Goal: Task Accomplishment & Management: Use online tool/utility

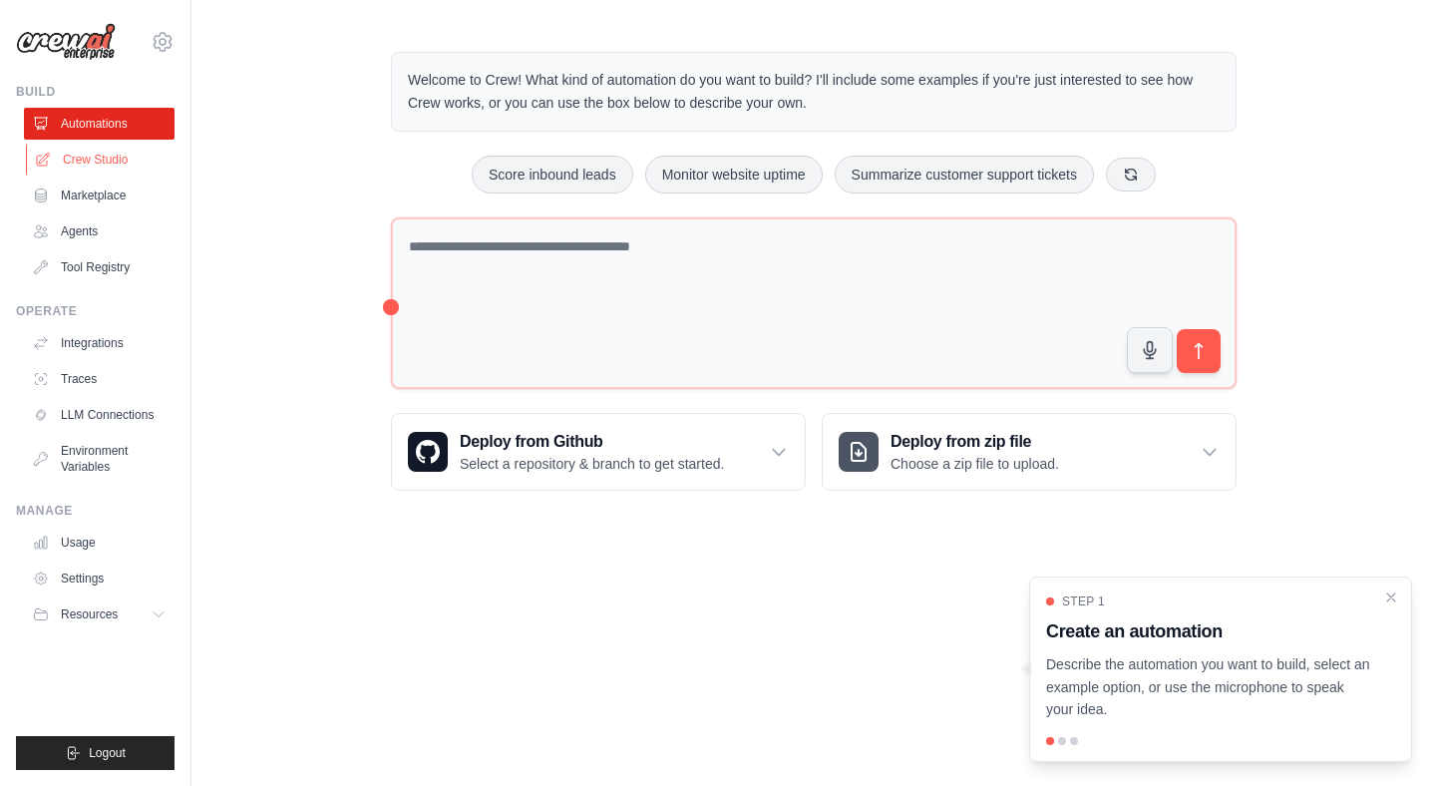
click at [104, 163] on link "Crew Studio" at bounding box center [101, 160] width 151 height 32
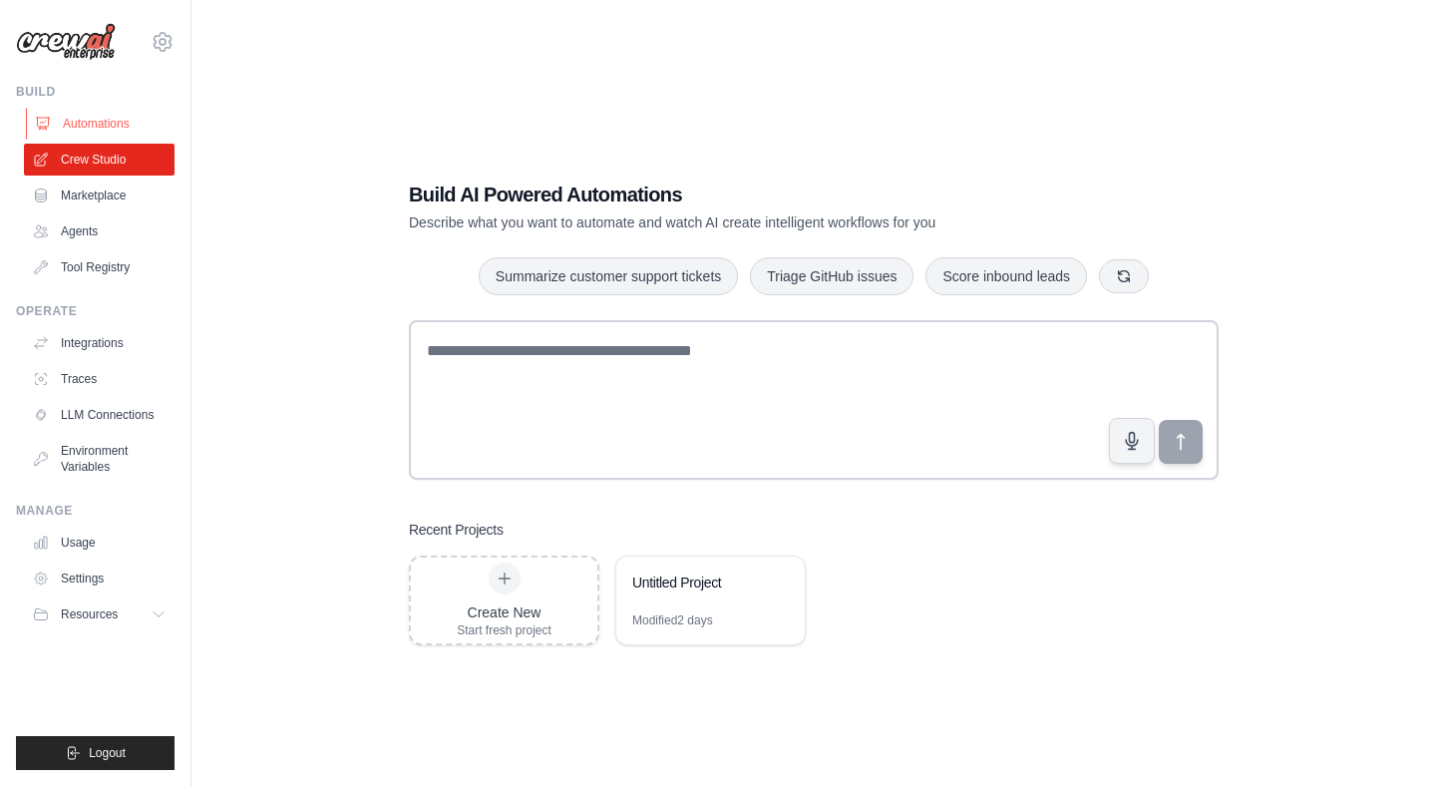
click at [82, 116] on link "Automations" at bounding box center [101, 124] width 151 height 32
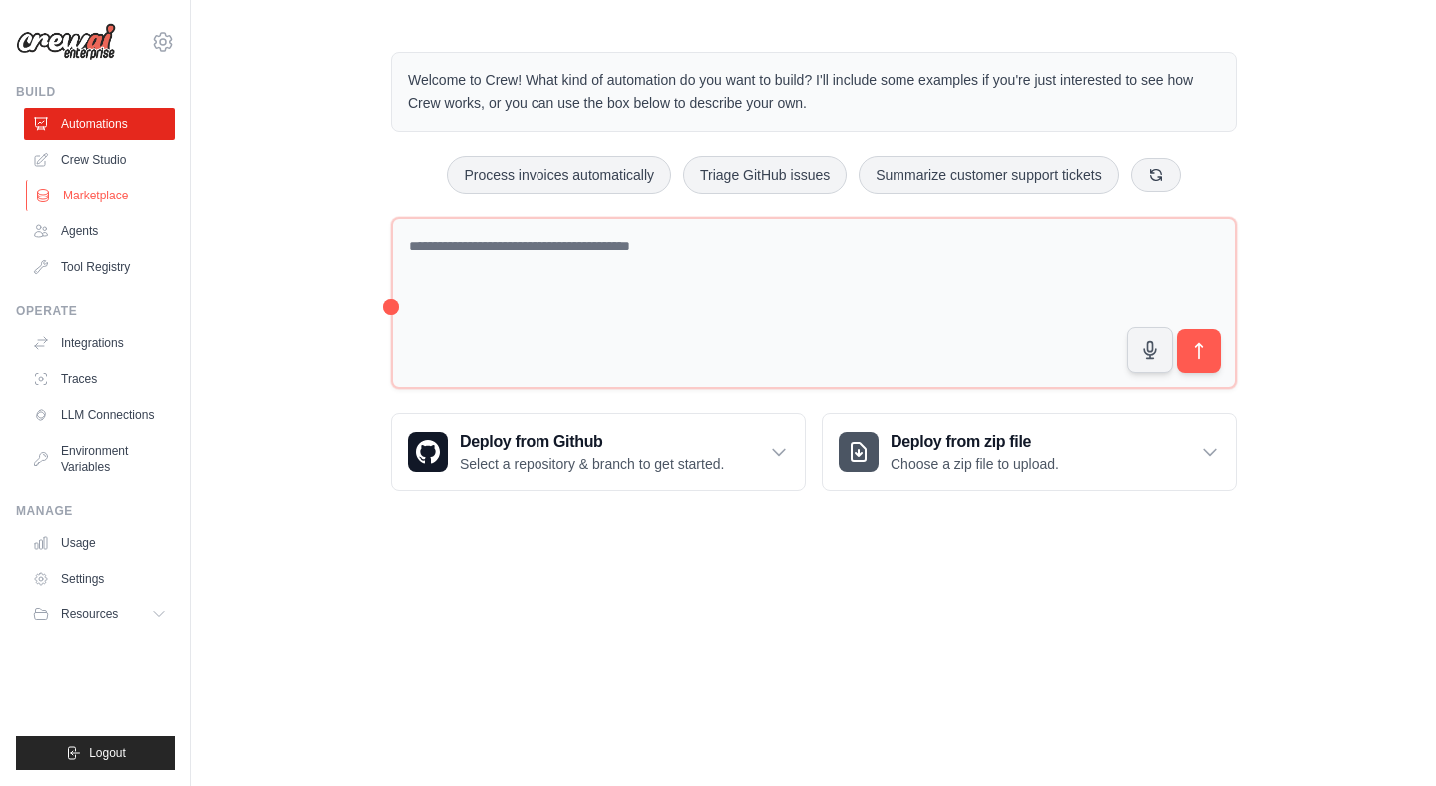
click at [69, 192] on link "Marketplace" at bounding box center [101, 195] width 151 height 32
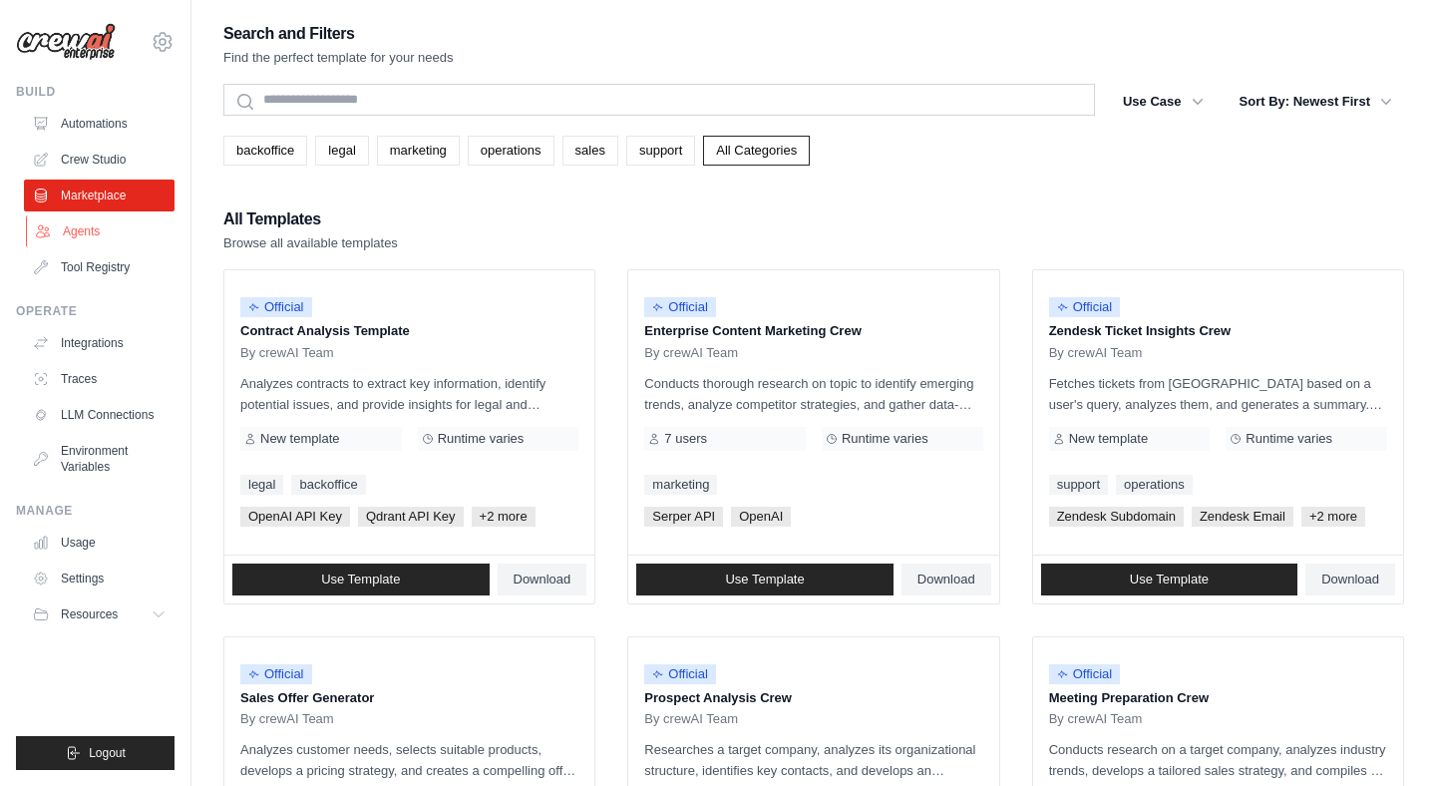
click at [70, 237] on link "Agents" at bounding box center [101, 231] width 151 height 32
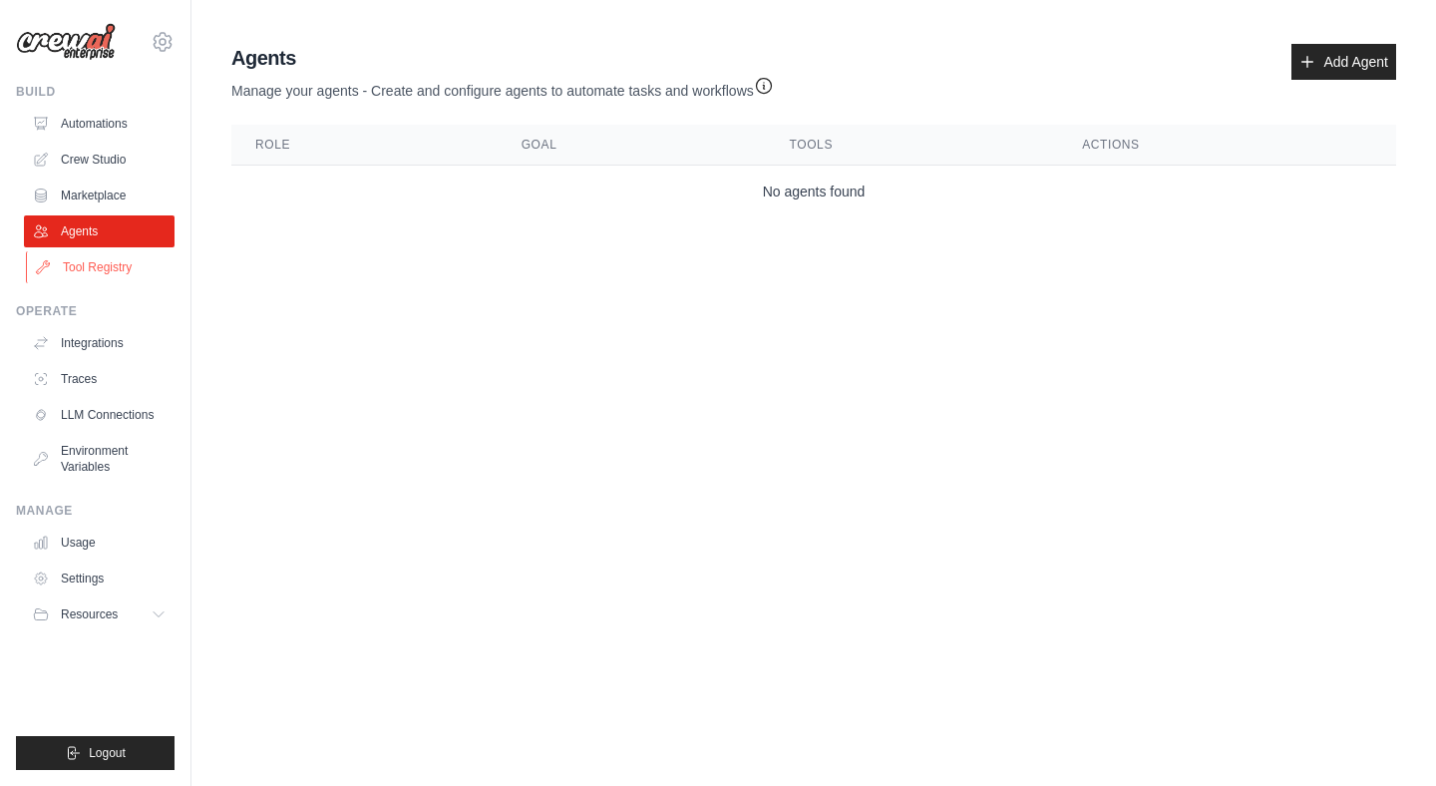
click at [71, 265] on link "Tool Registry" at bounding box center [101, 267] width 151 height 32
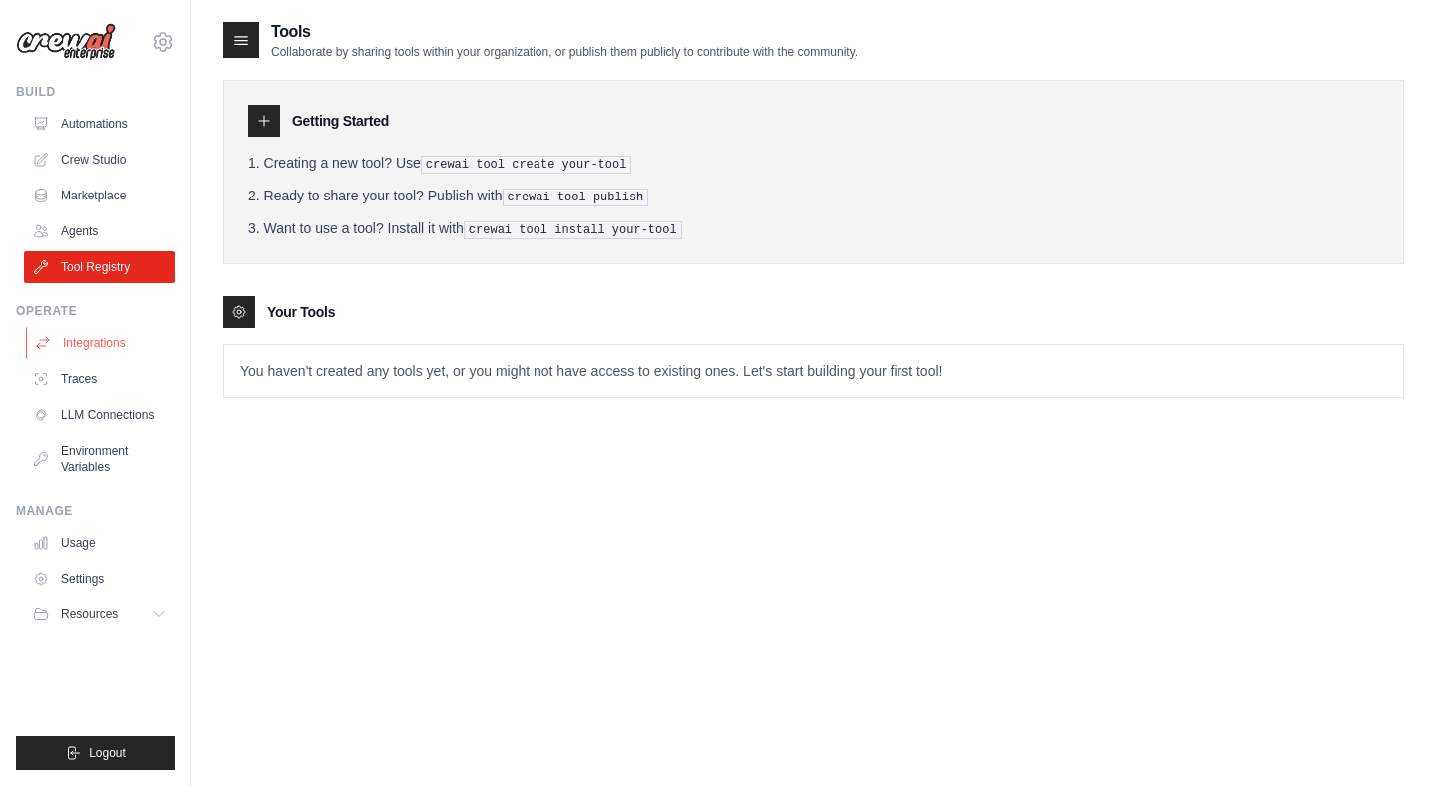
click at [82, 339] on link "Integrations" at bounding box center [101, 343] width 151 height 32
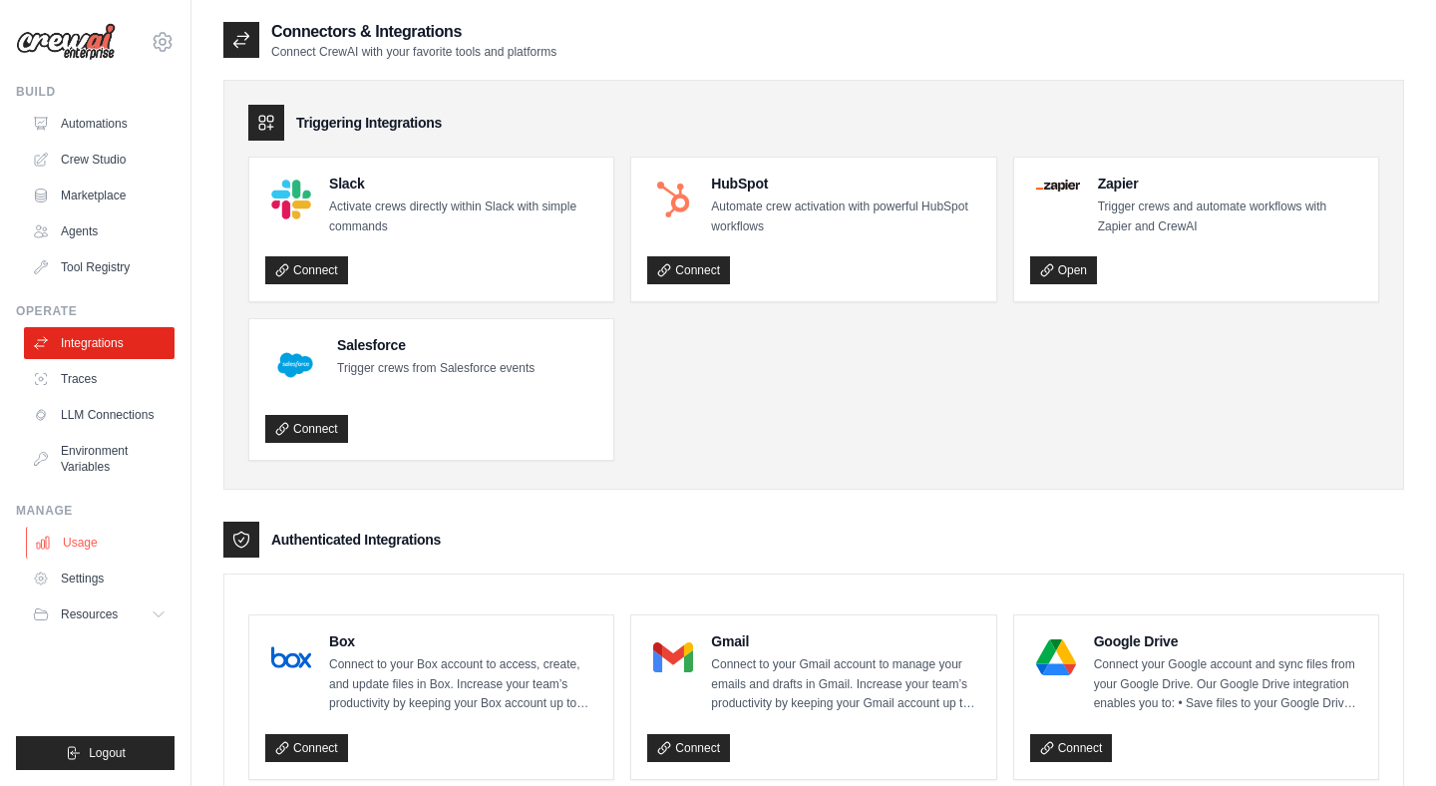
click at [84, 548] on link "Usage" at bounding box center [101, 542] width 151 height 32
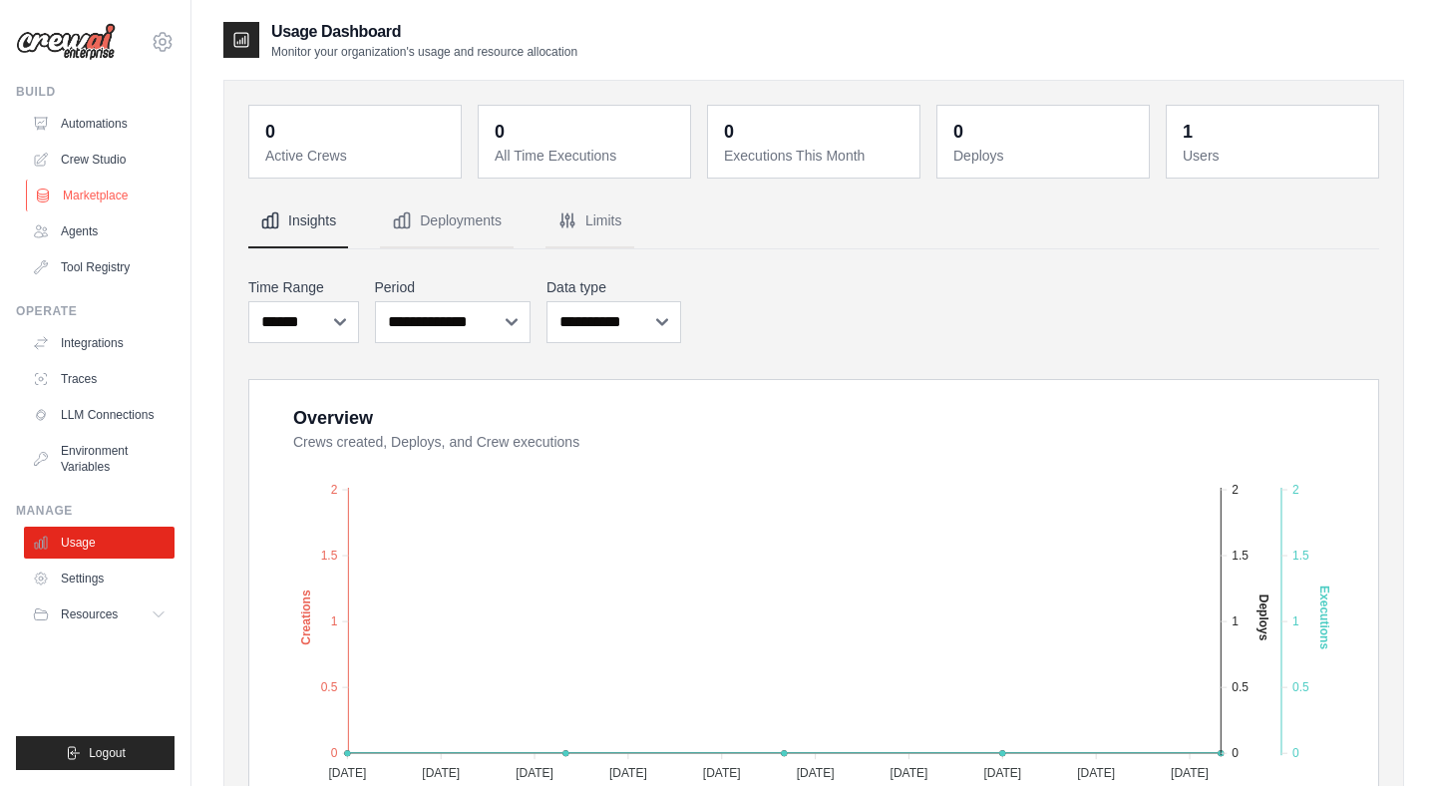
click at [86, 193] on link "Marketplace" at bounding box center [101, 195] width 151 height 32
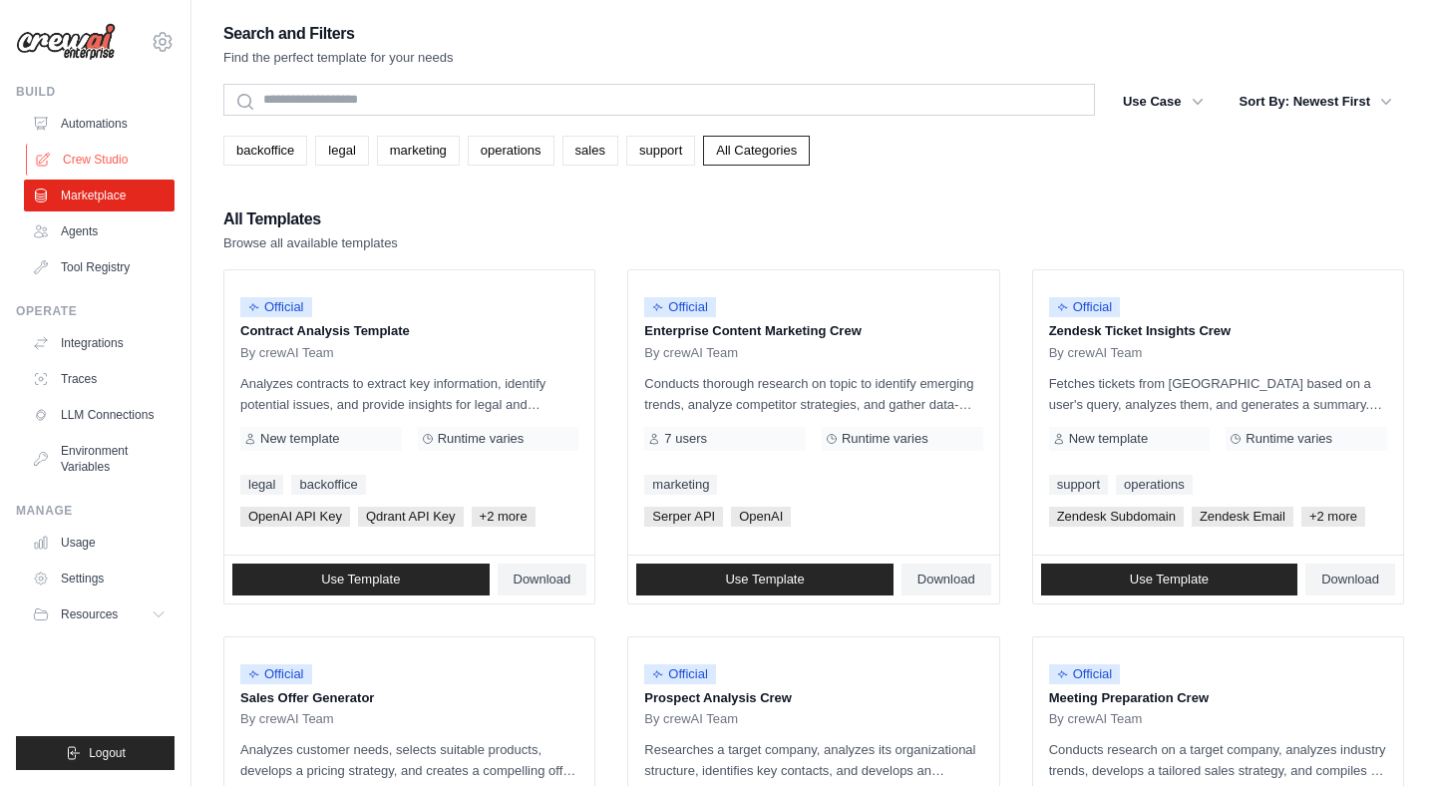
click at [90, 163] on link "Crew Studio" at bounding box center [101, 160] width 151 height 32
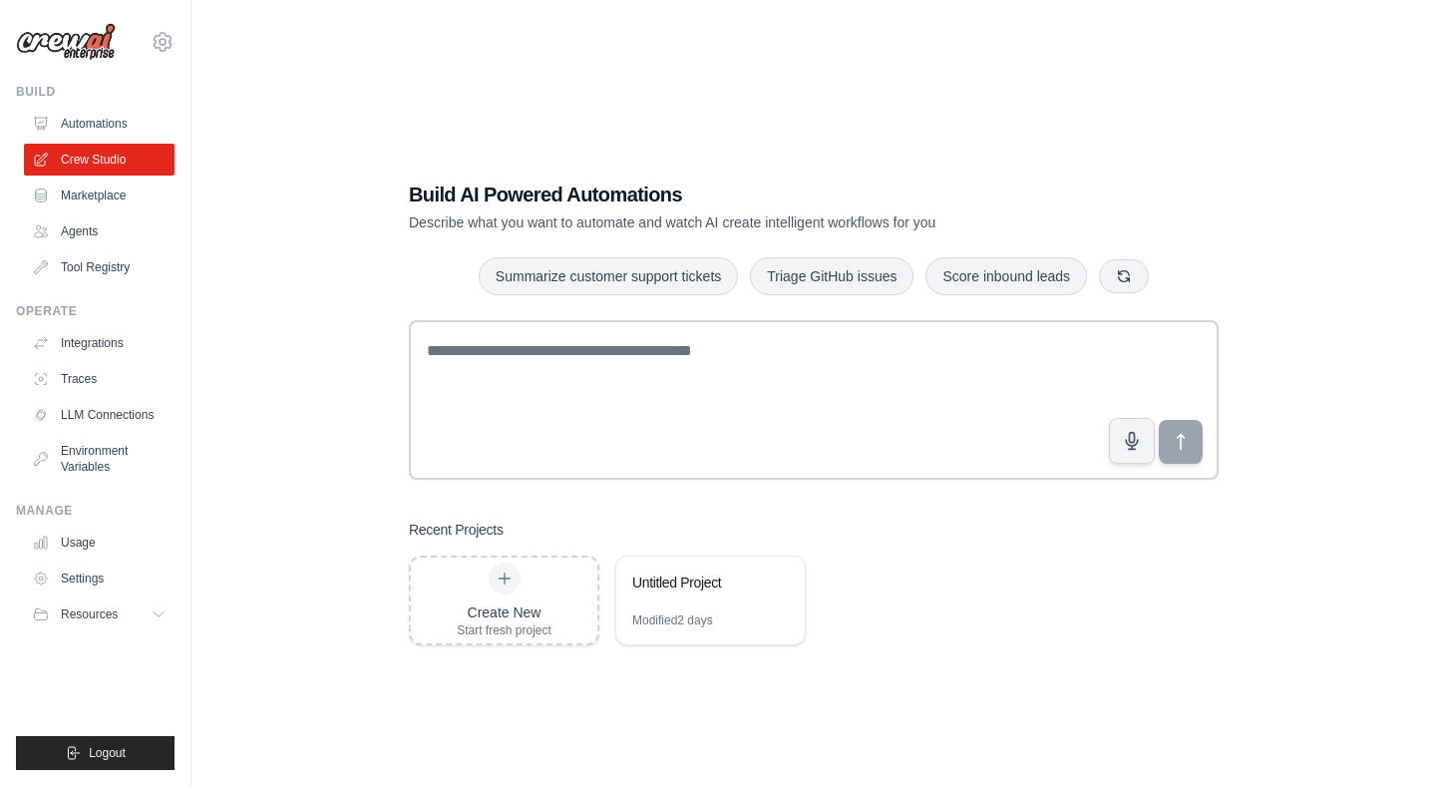
click at [1001, 562] on div "Create New Start fresh project Untitled Project Modified 2 days" at bounding box center [814, 600] width 810 height 90
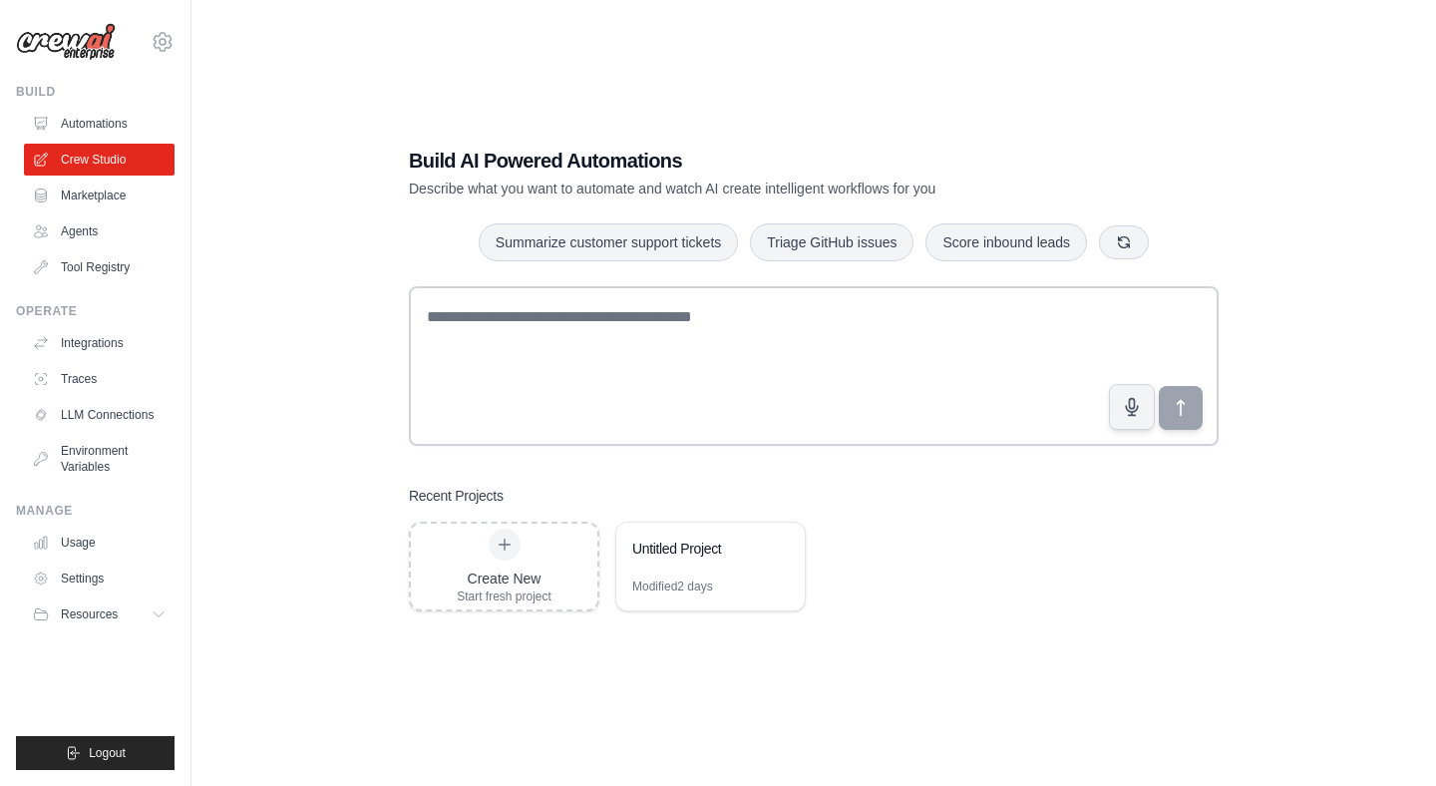
scroll to position [40, 0]
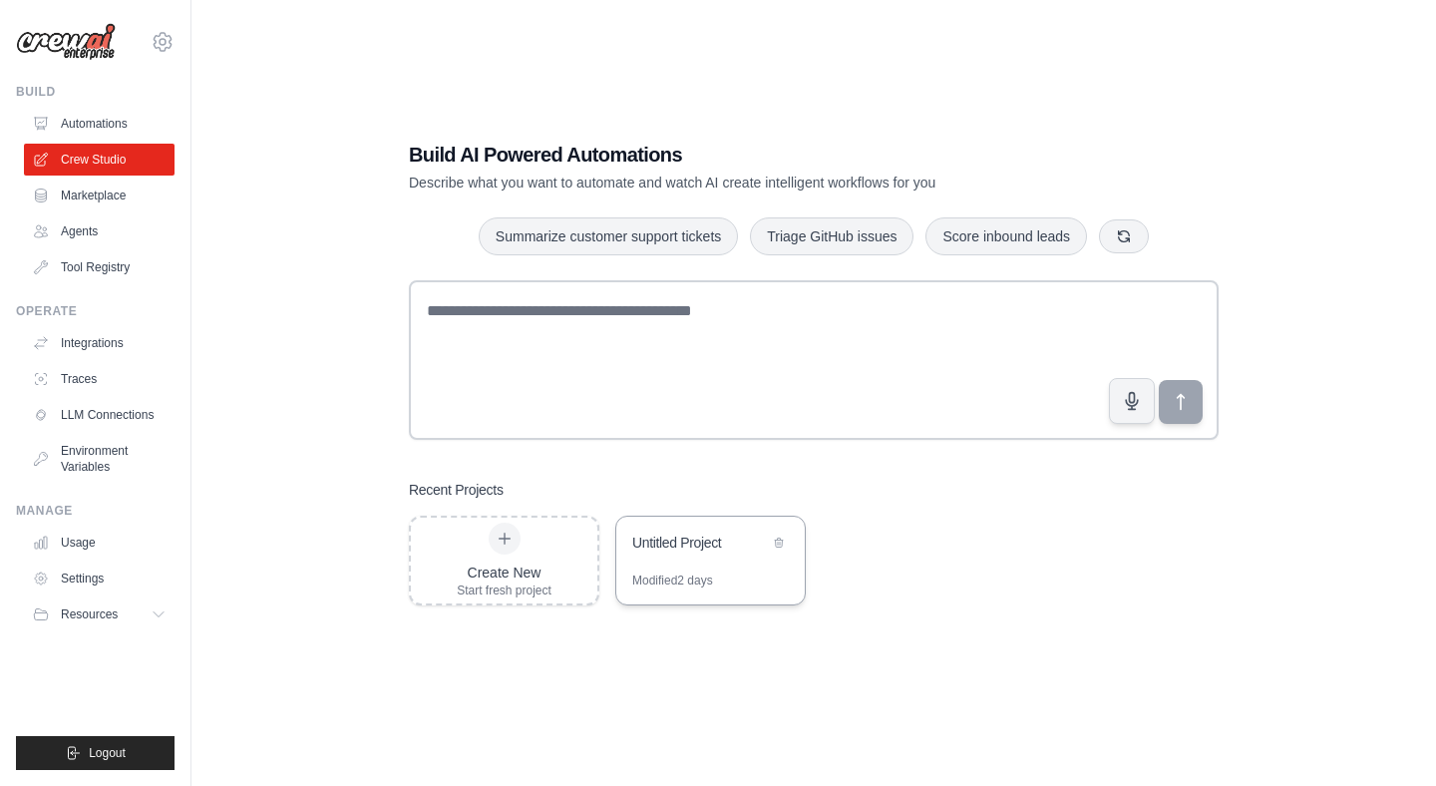
click at [752, 570] on div "Untitled Project" at bounding box center [710, 544] width 188 height 56
click at [661, 549] on div "Untitled Project" at bounding box center [700, 542] width 137 height 20
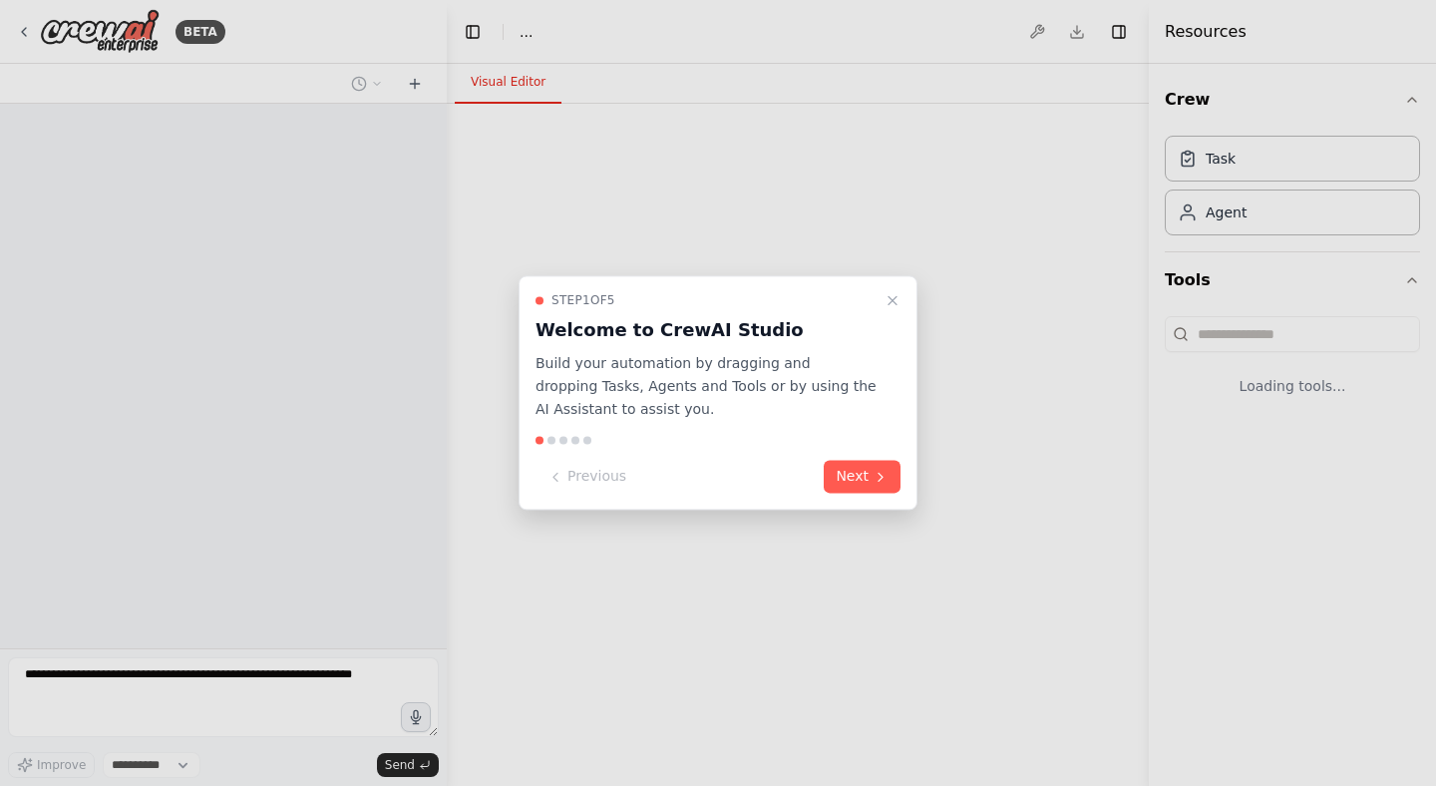
select select "****"
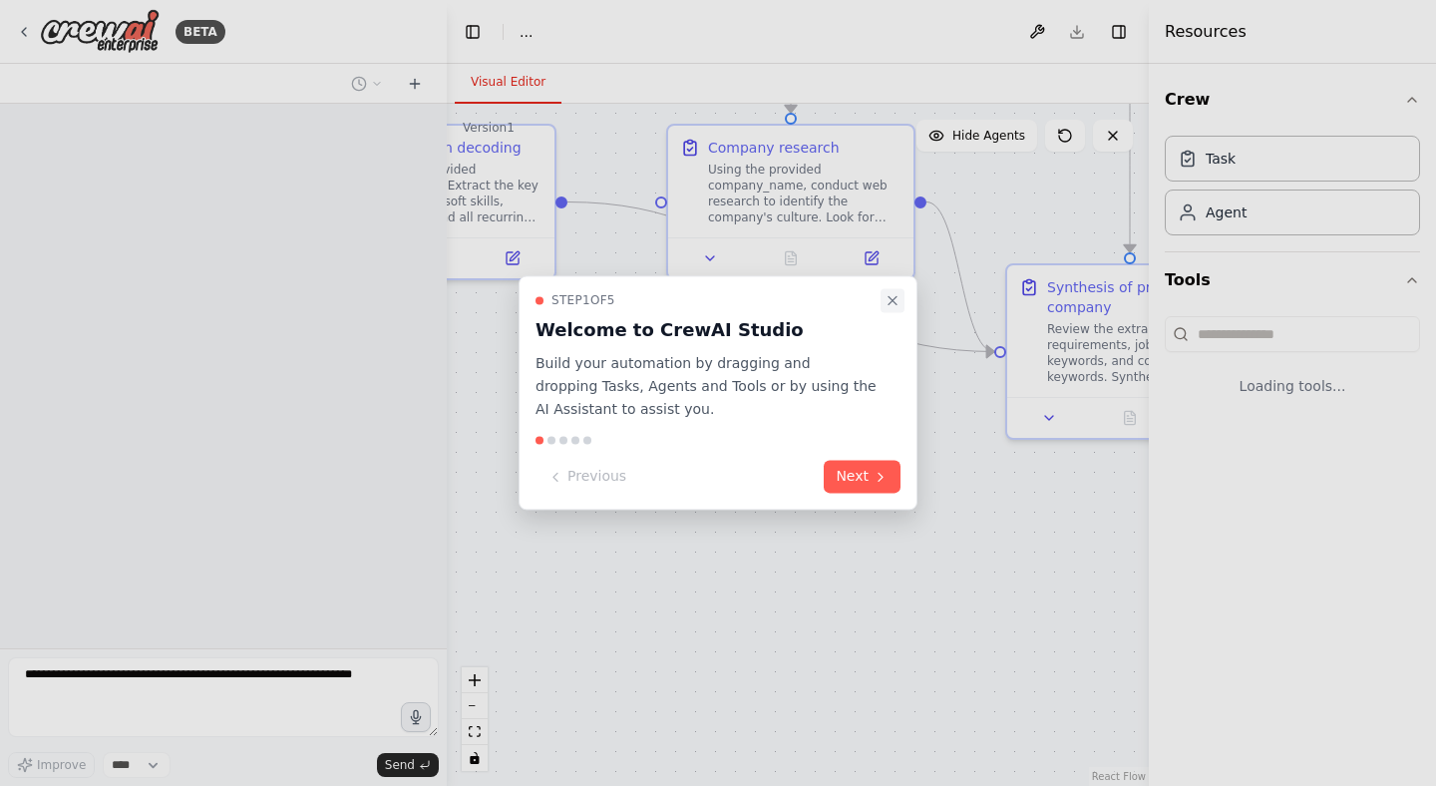
click at [890, 299] on icon "Close walkthrough" at bounding box center [892, 300] width 16 height 16
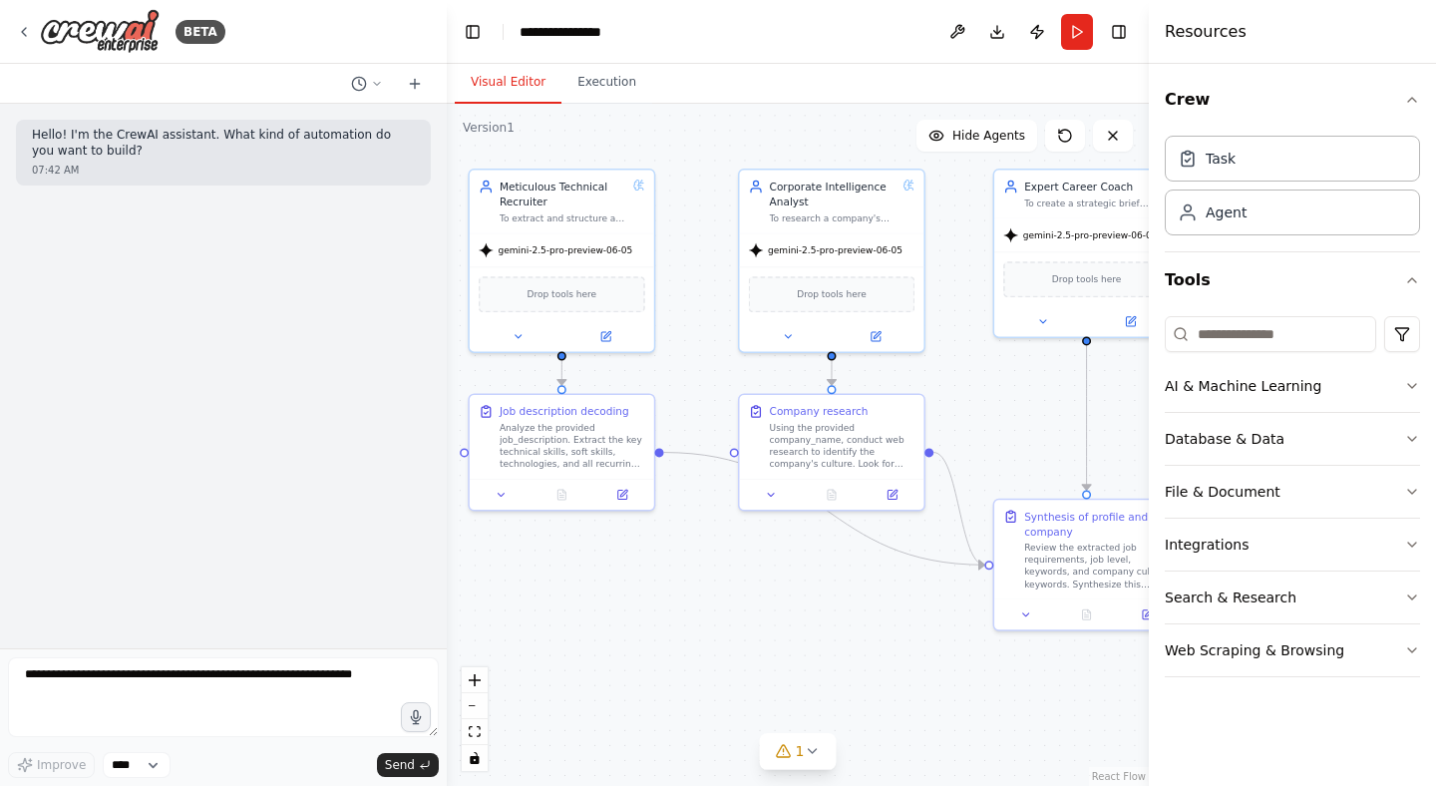
drag, startPoint x: 744, startPoint y: 495, endPoint x: 781, endPoint y: 667, distance: 175.4
click at [781, 667] on div ".deletable-edge-delete-btn { width: 20px; height: 20px; border: 0px solid #ffff…" at bounding box center [798, 445] width 702 height 682
click at [510, 335] on button at bounding box center [518, 333] width 85 height 18
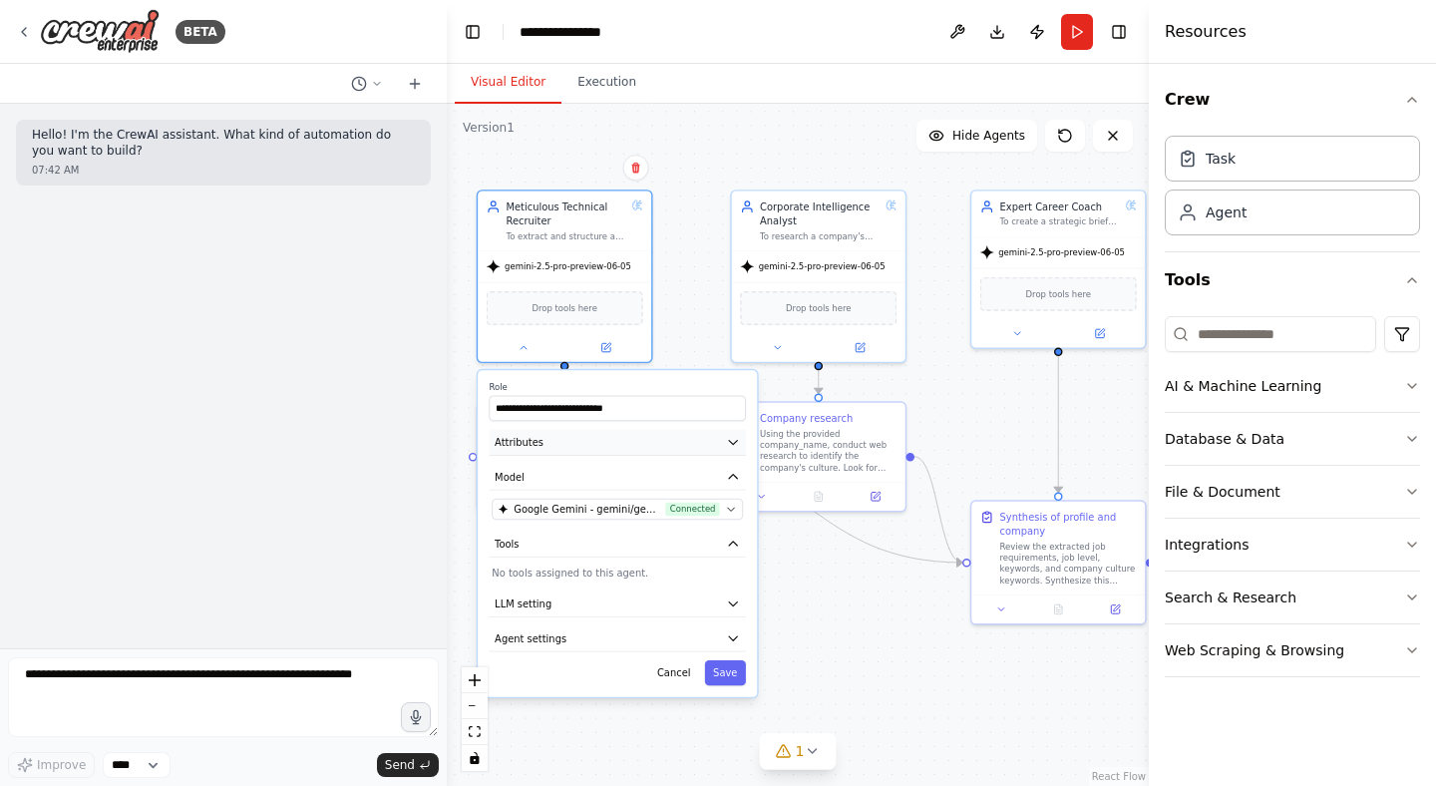
click at [739, 444] on icon "button" at bounding box center [733, 442] width 14 height 14
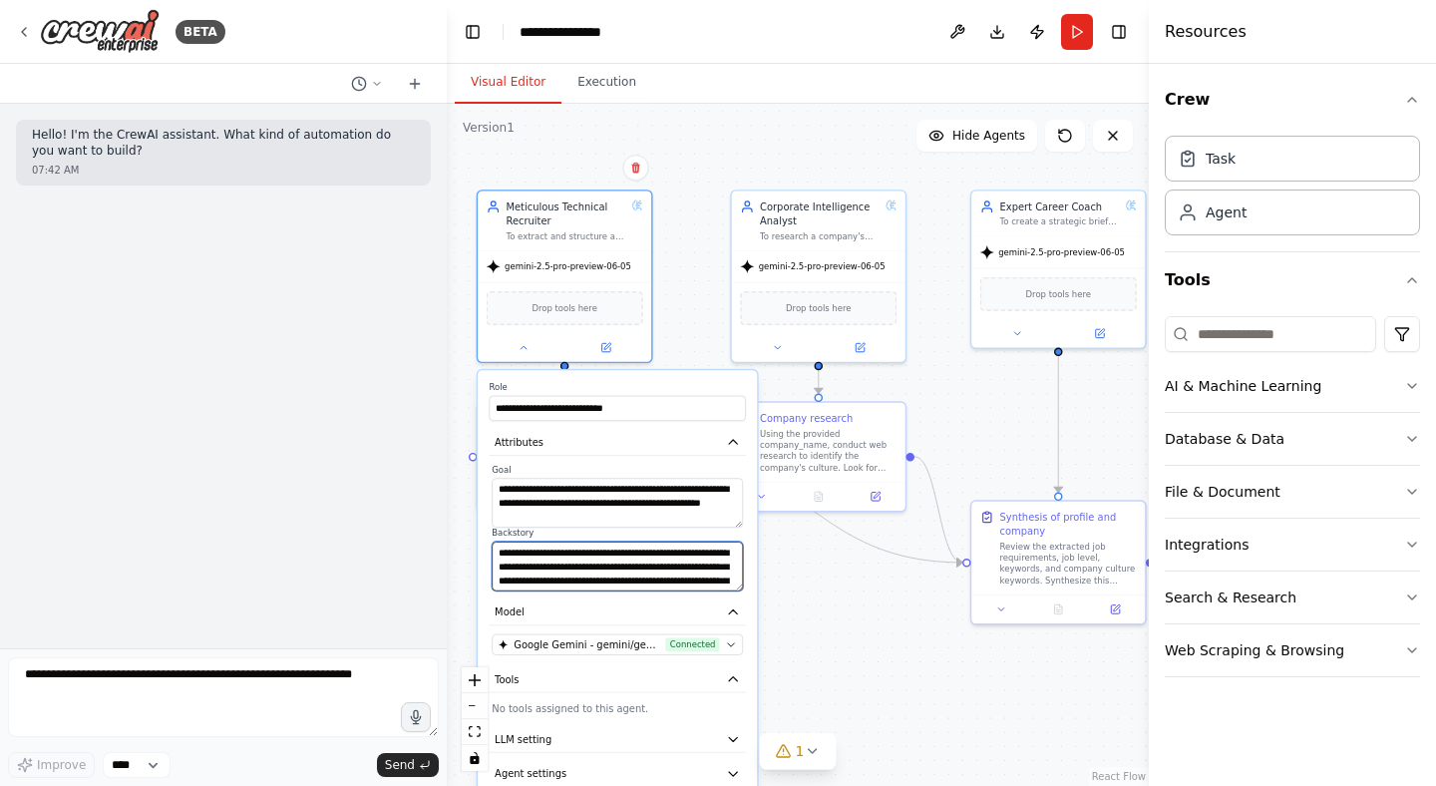
scroll to position [20, 0]
drag, startPoint x: 695, startPoint y: 569, endPoint x: 712, endPoint y: 592, distance: 28.5
click at [712, 592] on div "**********" at bounding box center [617, 601] width 279 height 462
click at [672, 613] on button "Model" at bounding box center [616, 612] width 256 height 26
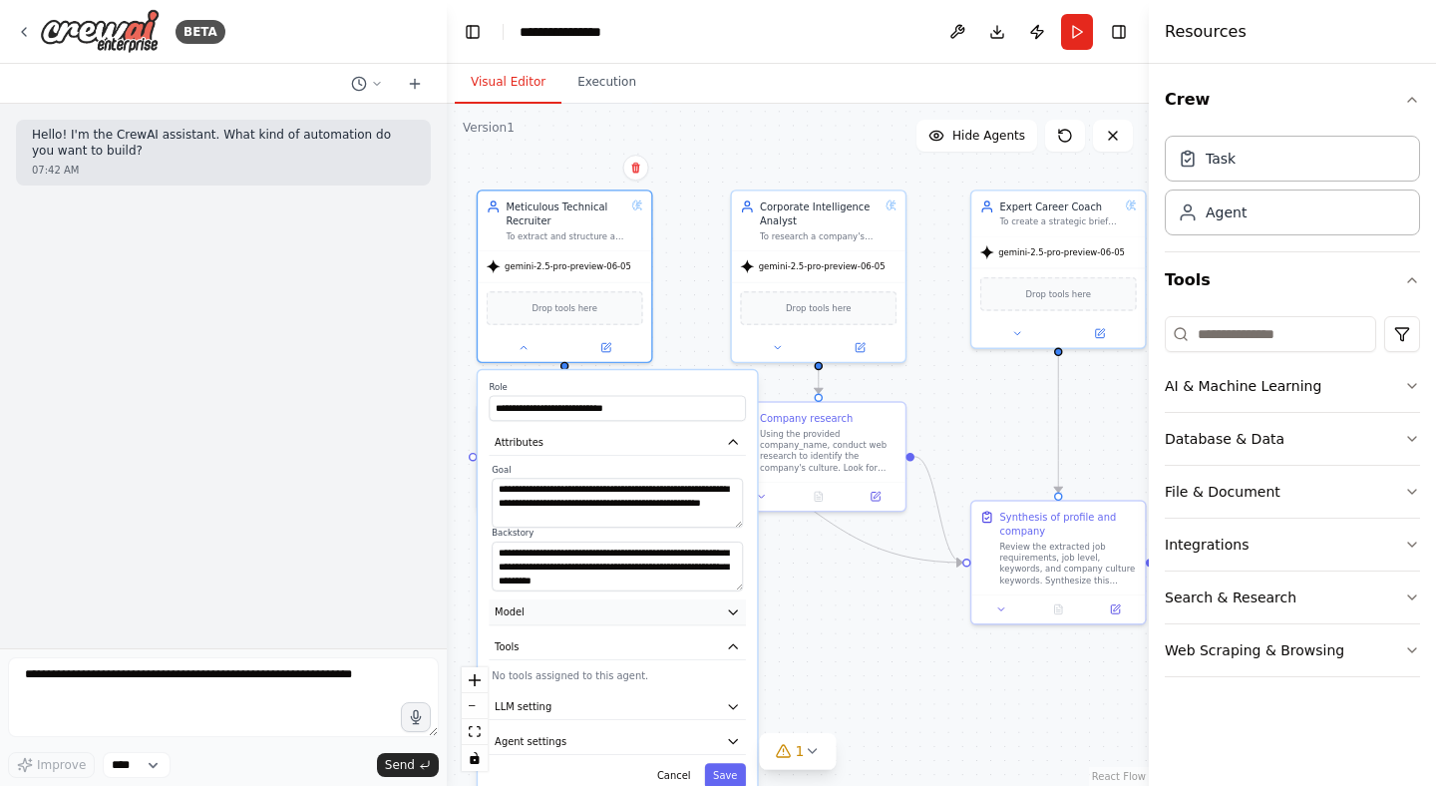
click at [672, 613] on button "Model" at bounding box center [616, 612] width 256 height 26
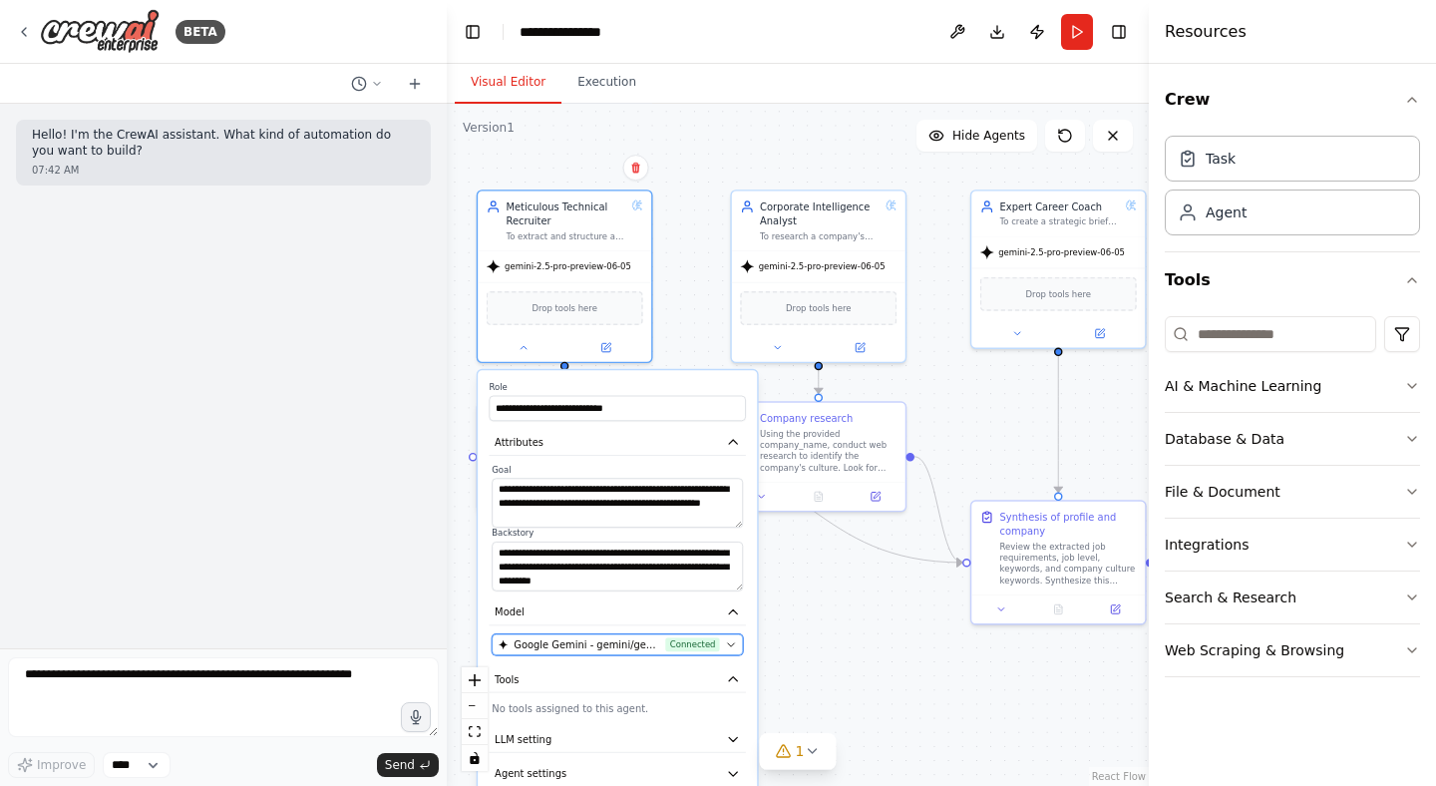
click at [731, 643] on icon "button" at bounding box center [731, 644] width 7 height 3
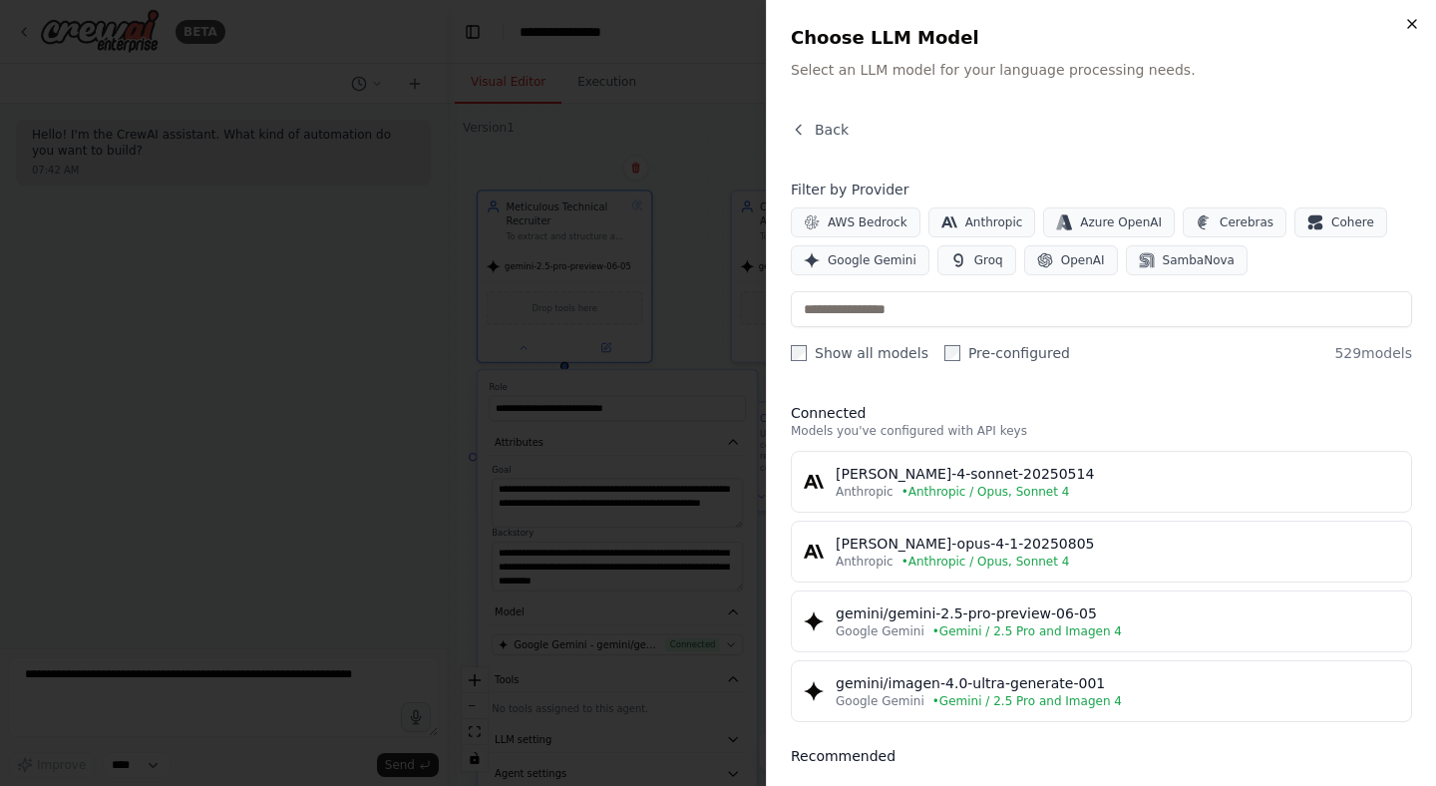
click at [1415, 23] on icon "button" at bounding box center [1412, 24] width 16 height 16
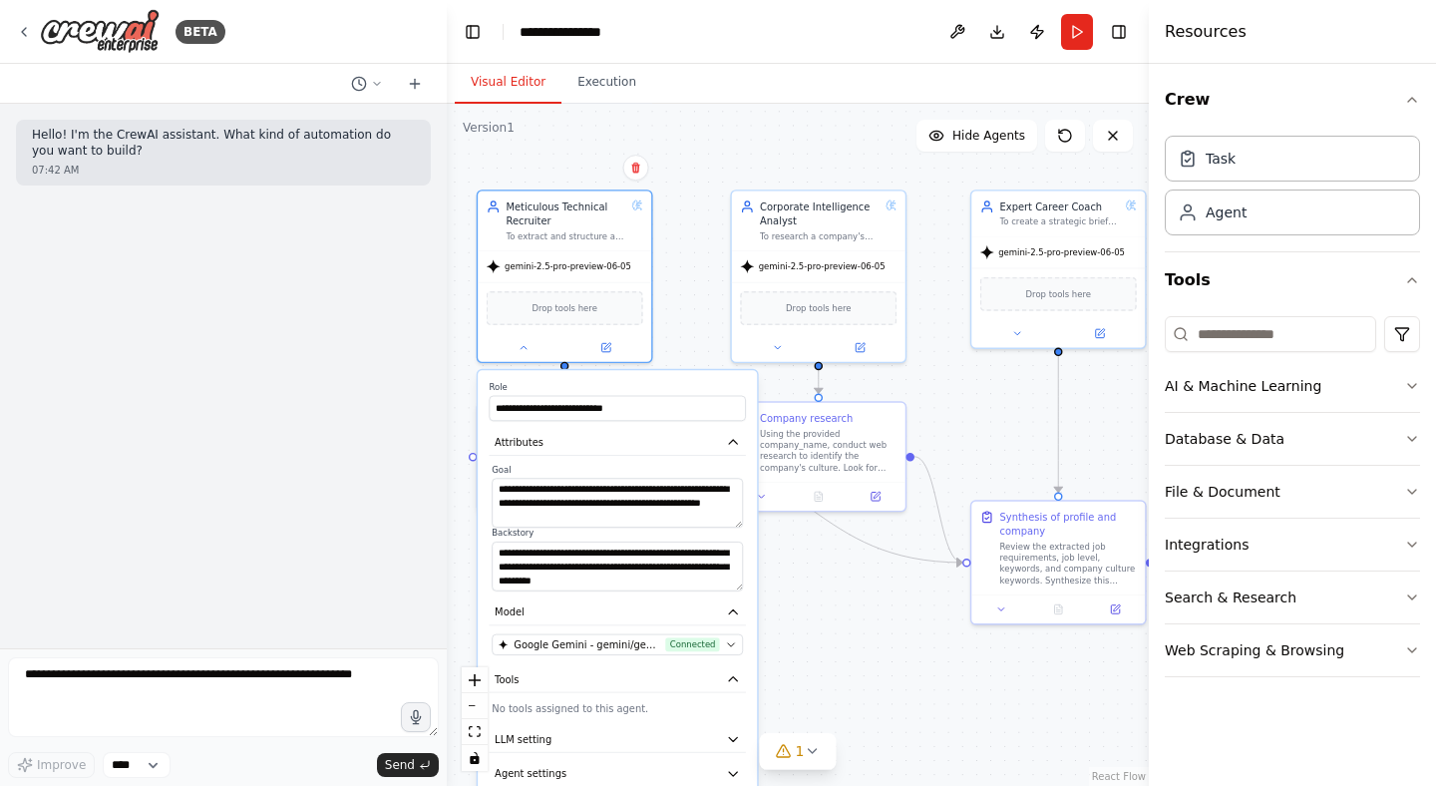
click at [841, 624] on div ".deletable-edge-delete-btn { width: 20px; height: 20px; border: 0px solid #ffff…" at bounding box center [798, 445] width 702 height 682
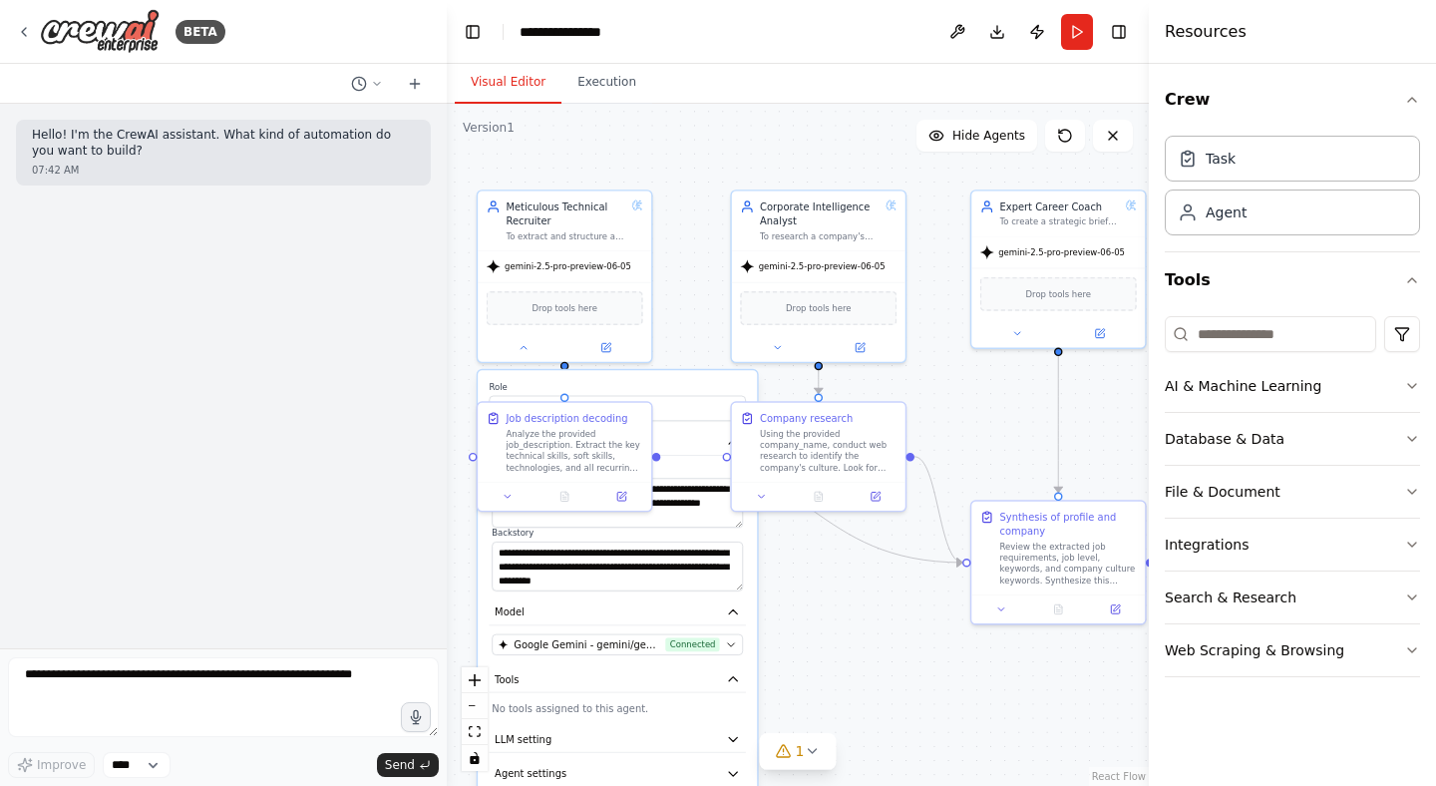
click at [807, 654] on div ".deletable-edge-delete-btn { width: 20px; height: 20px; border: 0px solid #ffff…" at bounding box center [798, 445] width 702 height 682
click at [808, 756] on icon at bounding box center [812, 751] width 16 height 16
click at [946, 628] on div ".deletable-edge-delete-btn { width: 20px; height: 20px; border: 0px solid #ffff…" at bounding box center [798, 445] width 702 height 682
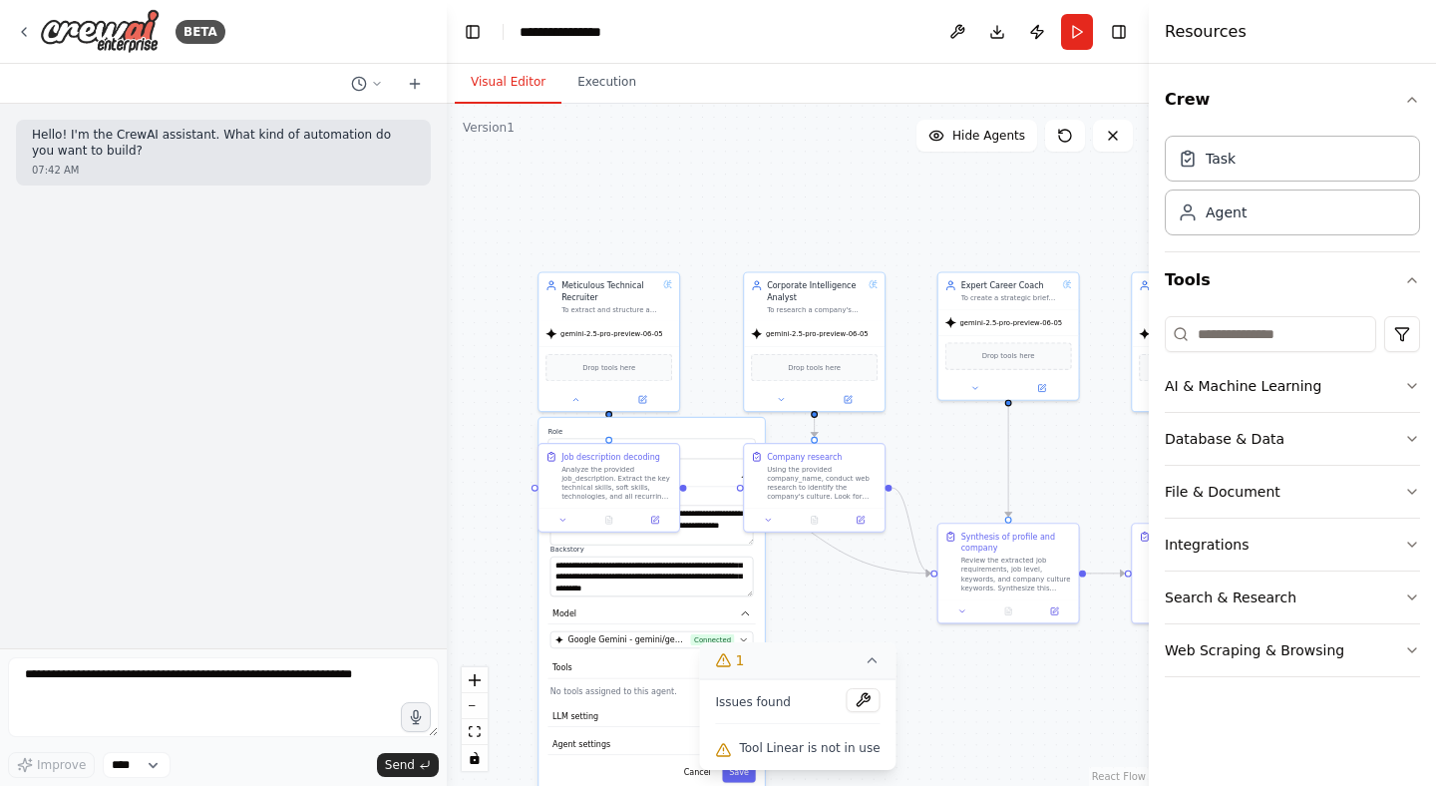
click at [867, 666] on icon at bounding box center [872, 660] width 16 height 16
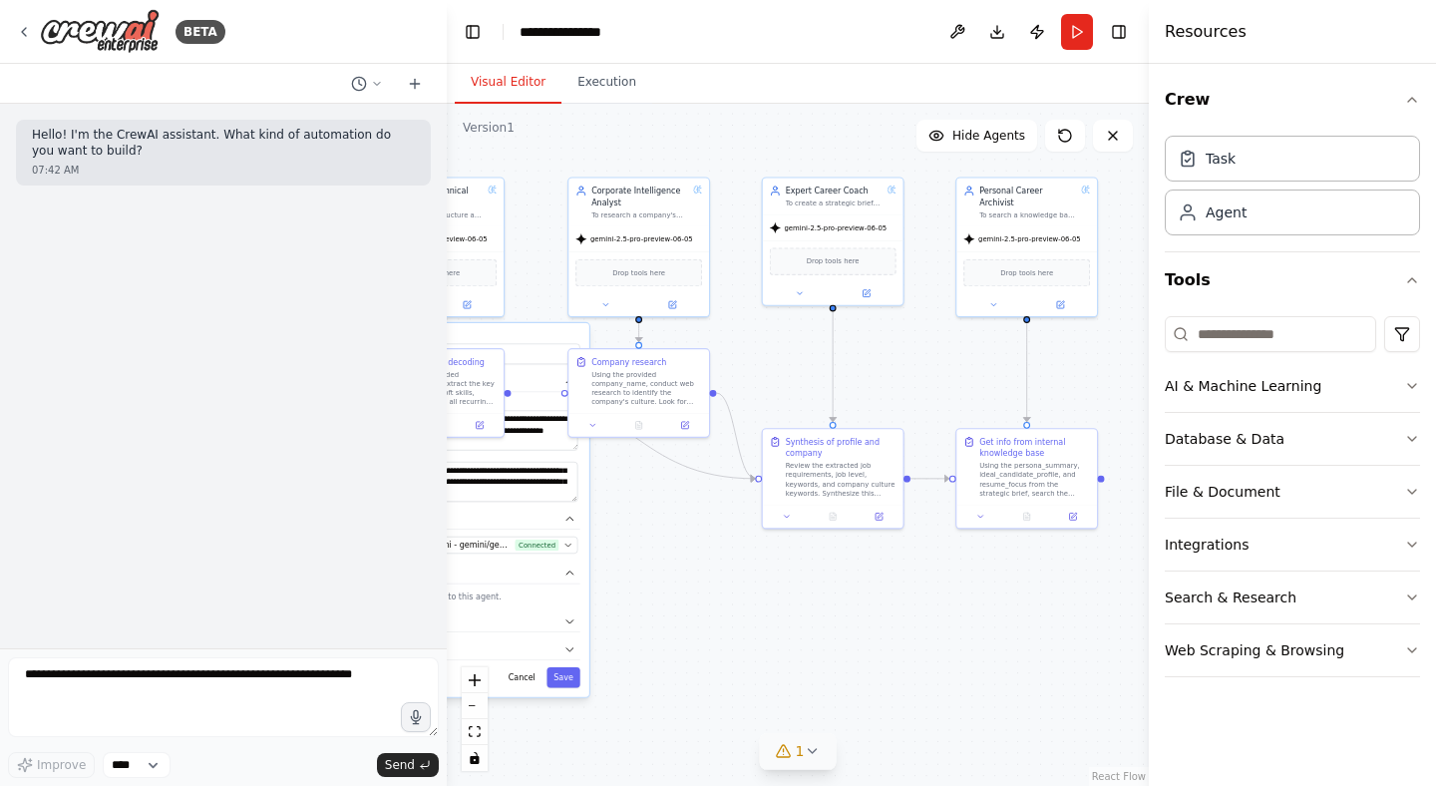
drag, startPoint x: 881, startPoint y: 674, endPoint x: 796, endPoint y: 615, distance: 104.0
click at [796, 615] on div ".deletable-edge-delete-btn { width: 20px; height: 20px; border: 0px solid #ffff…" at bounding box center [798, 445] width 702 height 682
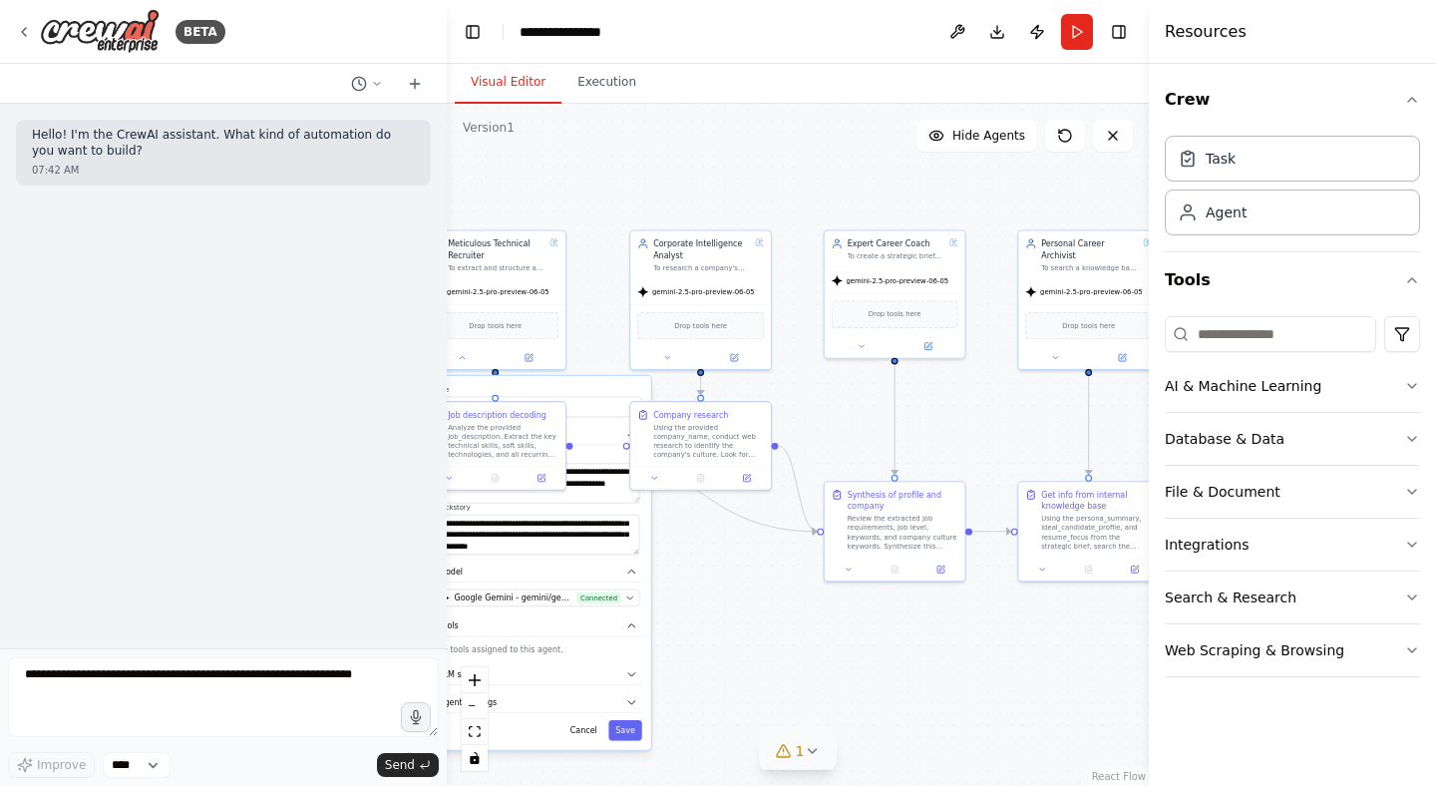
drag, startPoint x: 966, startPoint y: 618, endPoint x: 985, endPoint y: 644, distance: 32.1
click at [986, 644] on div ".deletable-edge-delete-btn { width: 20px; height: 20px; border: 0px solid #ffff…" at bounding box center [798, 445] width 702 height 682
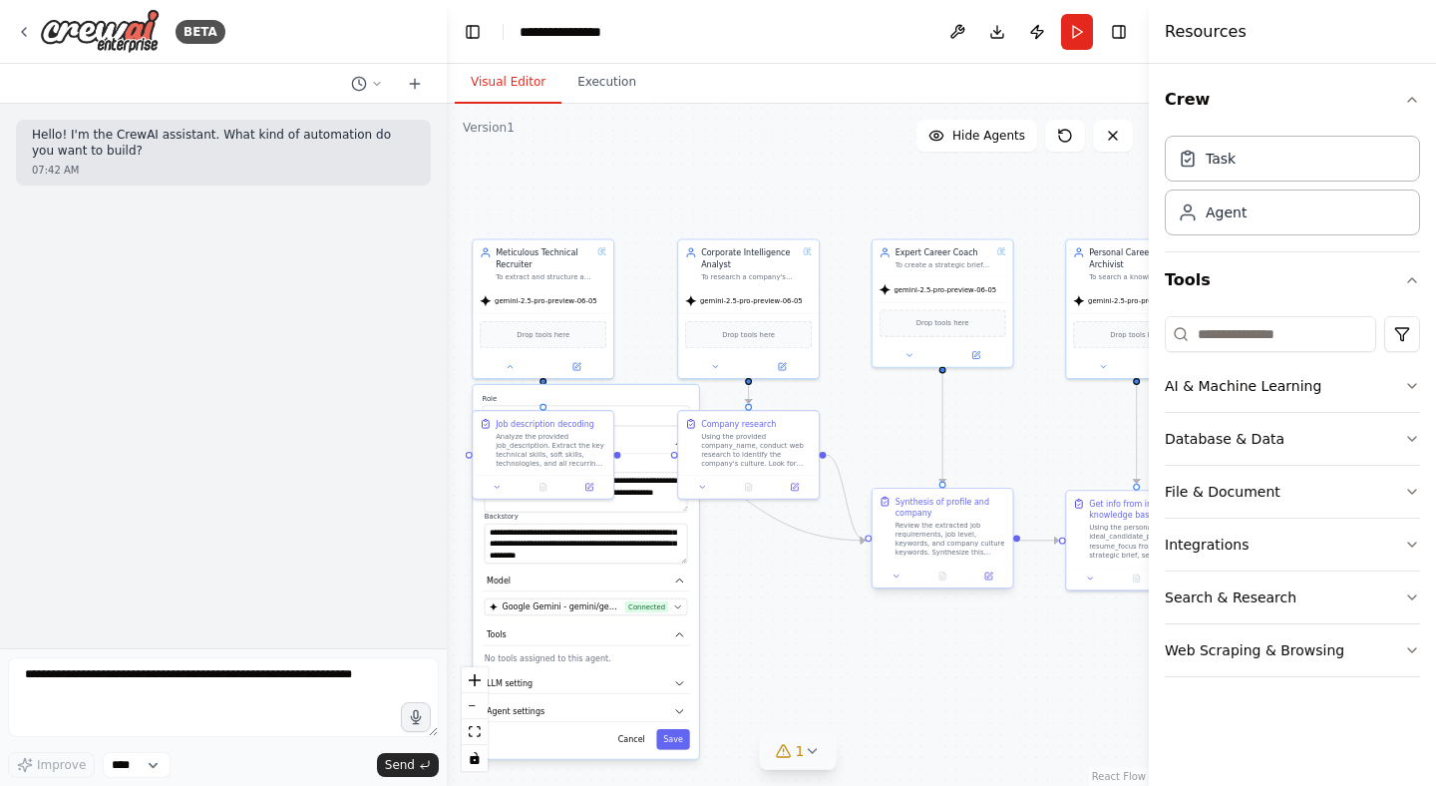
click at [947, 536] on div "Review the extracted job requirements, job level, keywords, and company culture…" at bounding box center [950, 538] width 111 height 37
click at [1008, 752] on div ".deletable-edge-delete-btn { width: 20px; height: 20px; border: 0px solid #ffff…" at bounding box center [798, 445] width 702 height 682
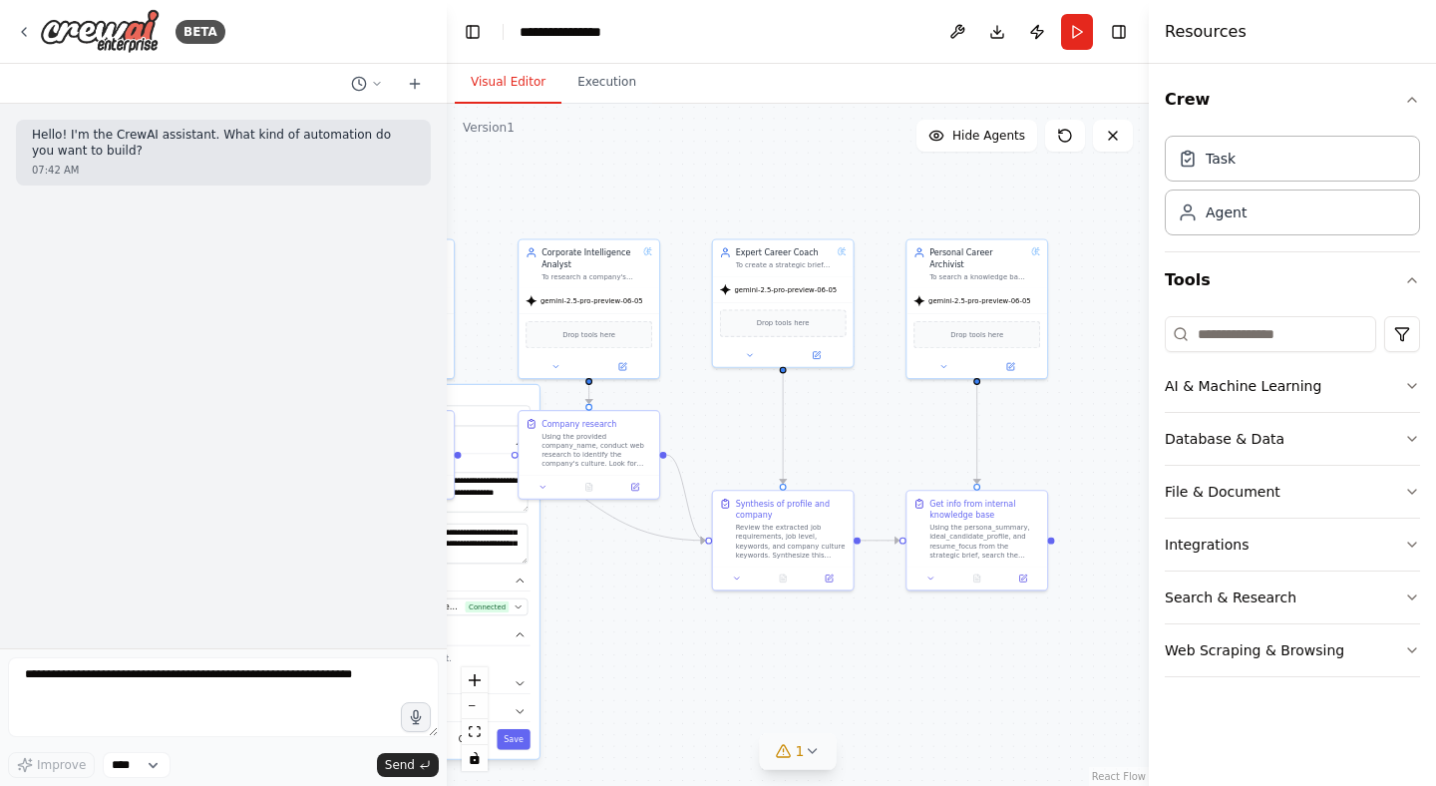
drag, startPoint x: 1008, startPoint y: 745, endPoint x: 821, endPoint y: 745, distance: 186.4
click at [821, 745] on div "Version 1 Show Tools Hide Agents .deletable-edge-delete-btn { width: 20px; heig…" at bounding box center [798, 445] width 702 height 682
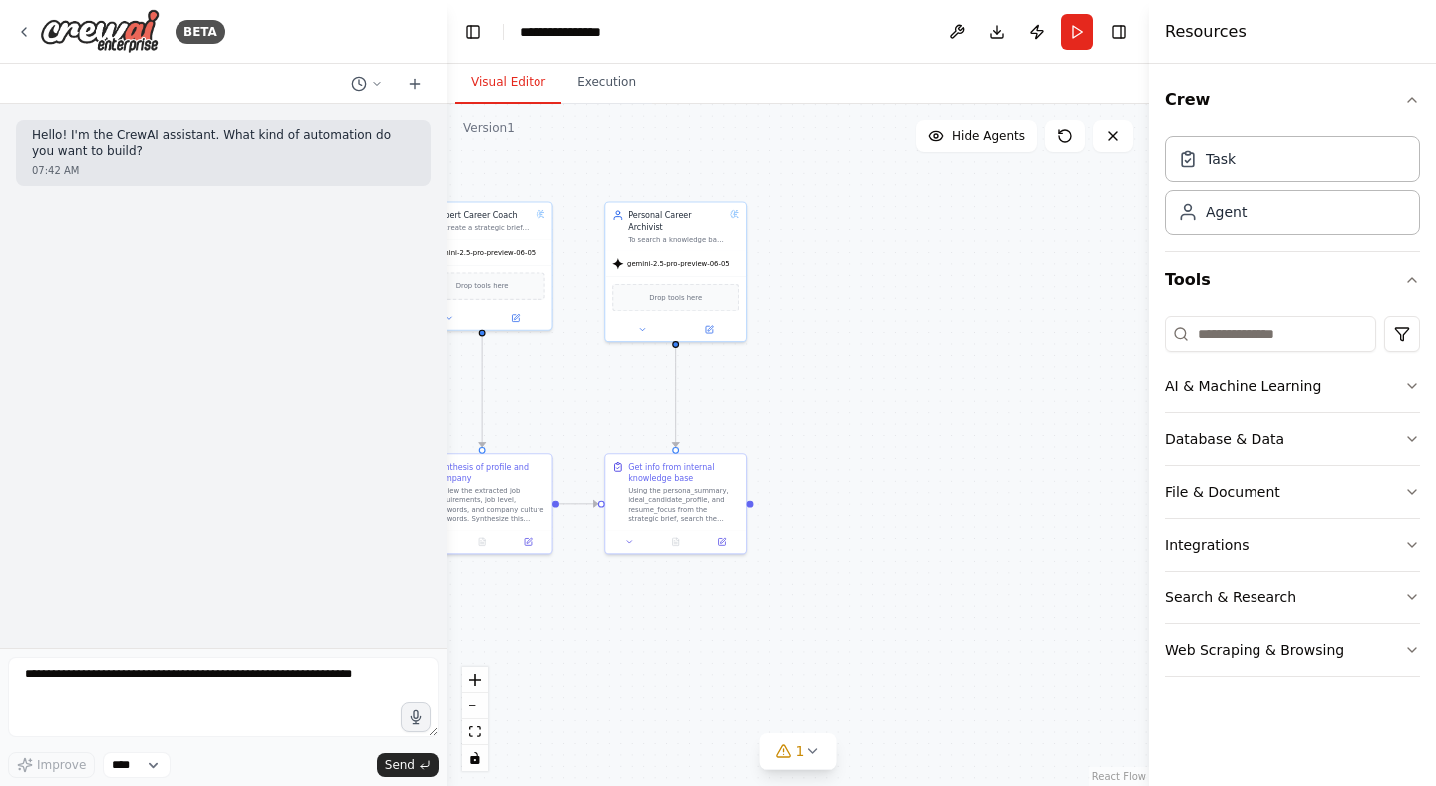
drag, startPoint x: 998, startPoint y: 695, endPoint x: 724, endPoint y: 658, distance: 276.6
click at [724, 658] on div ".deletable-edge-delete-btn { width: 20px; height: 20px; border: 0px solid #ffff…" at bounding box center [798, 445] width 702 height 682
drag, startPoint x: 807, startPoint y: 416, endPoint x: 850, endPoint y: 418, distance: 43.9
click at [850, 419] on div ".deletable-edge-delete-btn { width: 20px; height: 20px; border: 0px solid #ffff…" at bounding box center [798, 445] width 702 height 682
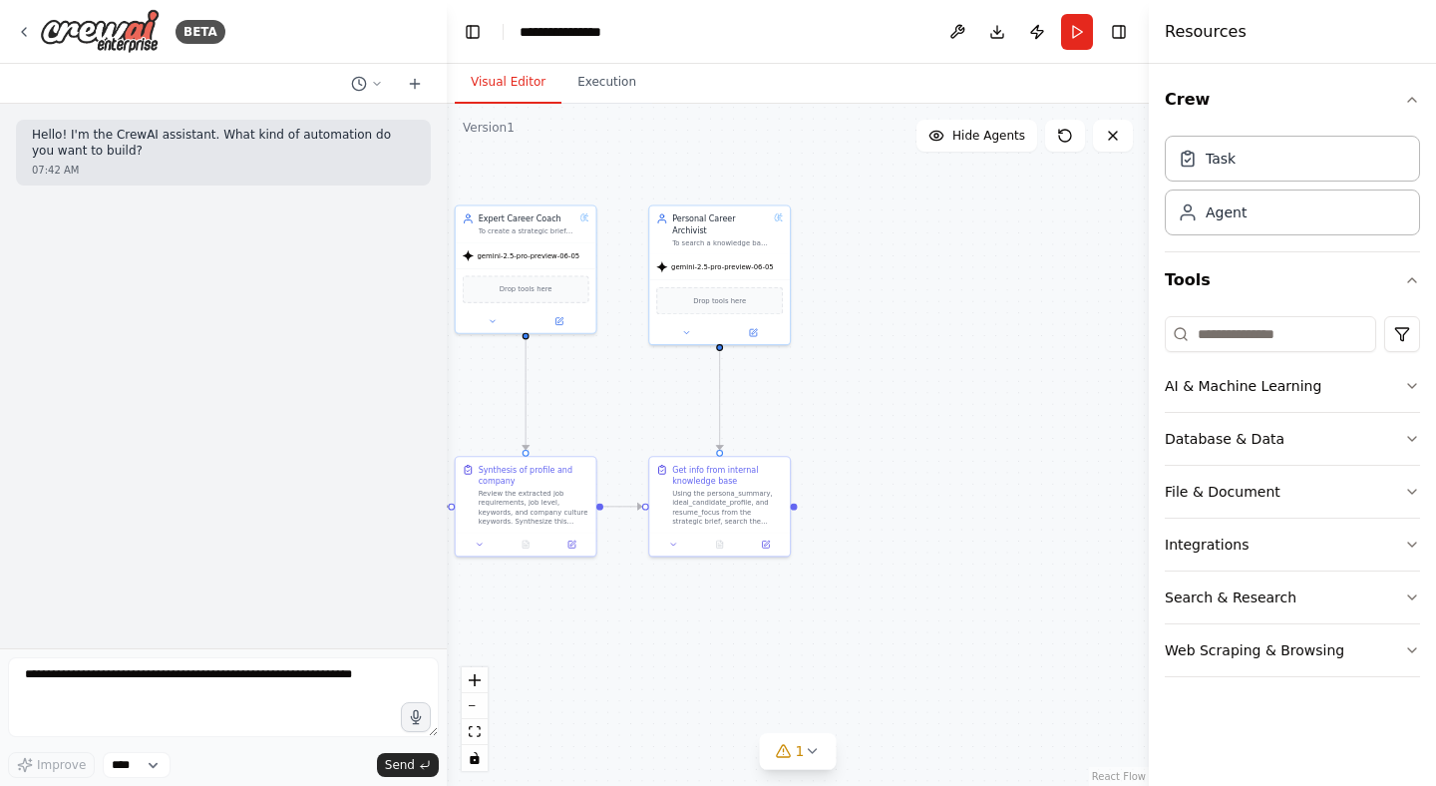
click at [850, 418] on div ".deletable-edge-delete-btn { width: 20px; height: 20px; border: 0px solid #ffff…" at bounding box center [798, 445] width 702 height 682
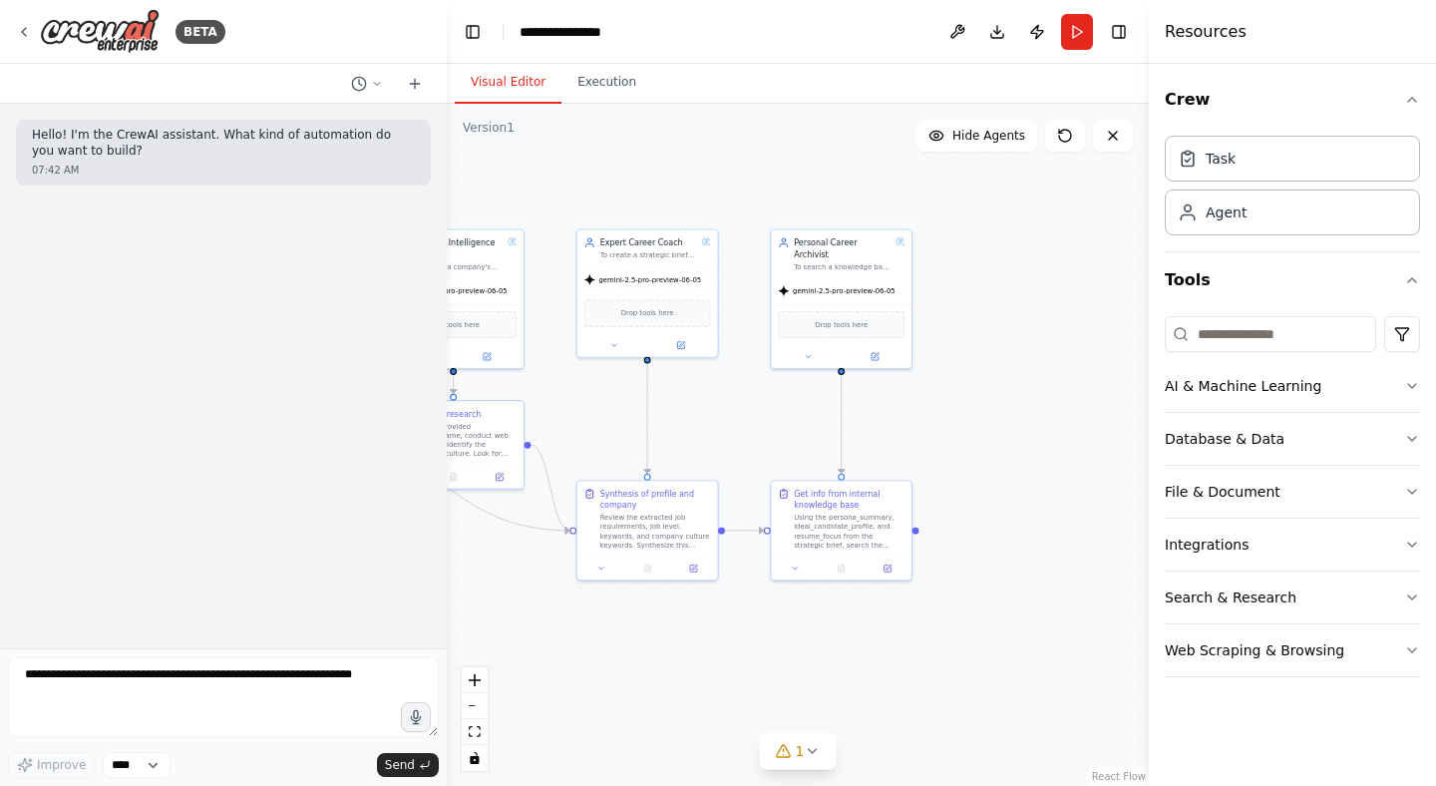
drag, startPoint x: 854, startPoint y: 294, endPoint x: 976, endPoint y: 318, distance: 124.0
click at [976, 318] on div ".deletable-edge-delete-btn { width: 20px; height: 20px; border: 0px solid #ffff…" at bounding box center [798, 445] width 702 height 682
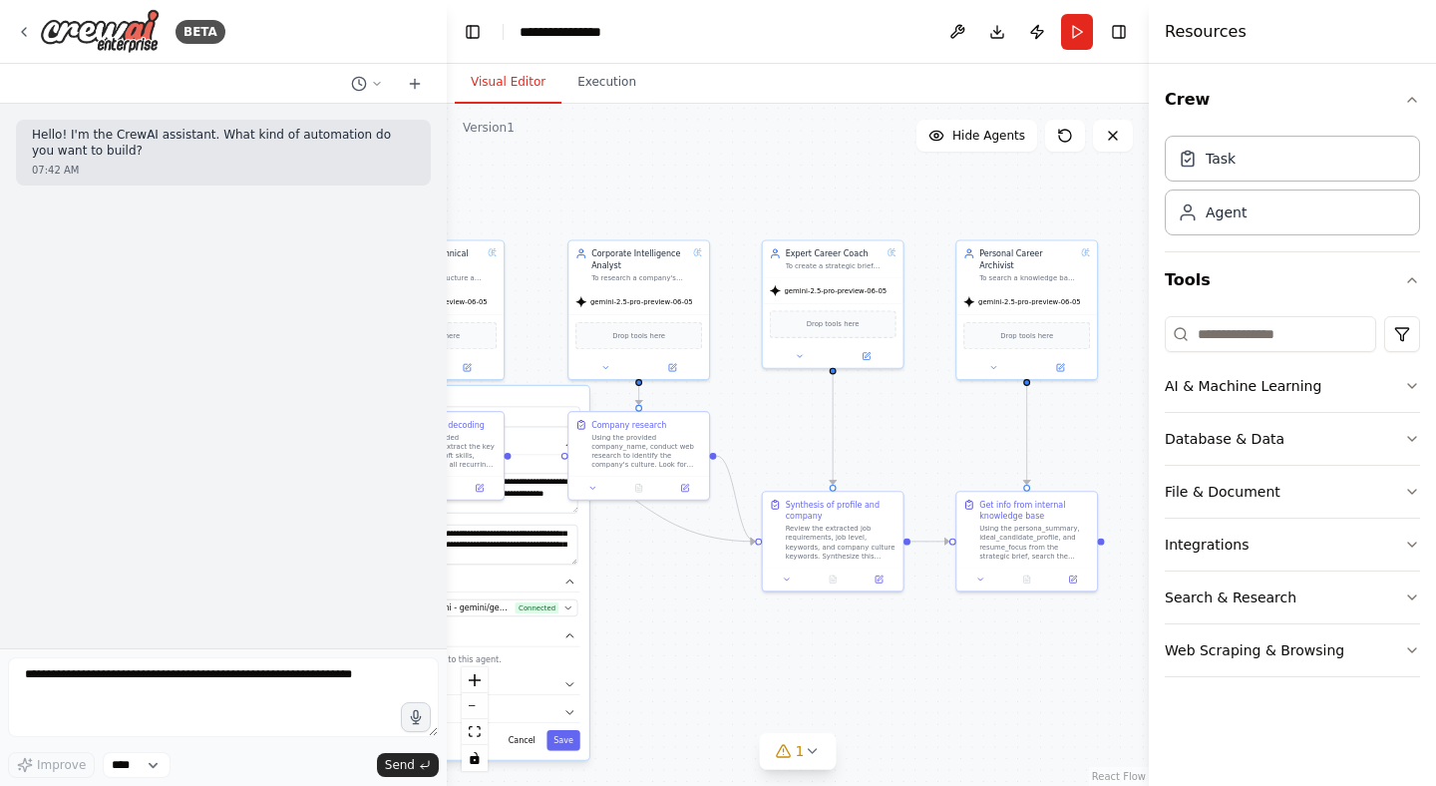
drag, startPoint x: 976, startPoint y: 318, endPoint x: 1161, endPoint y: 329, distance: 185.8
click at [1161, 329] on div "**********" at bounding box center [718, 393] width 1436 height 786
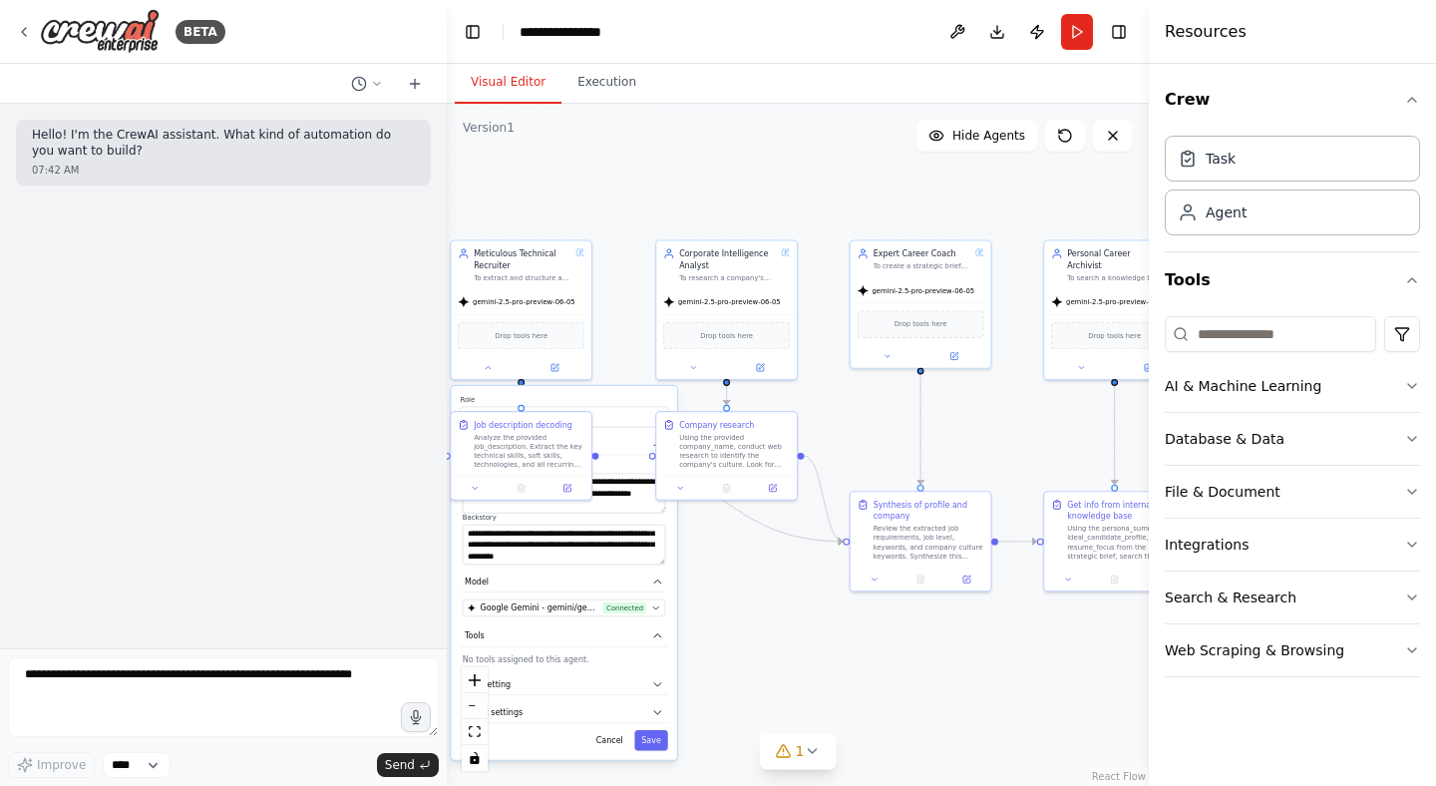
drag, startPoint x: 747, startPoint y: 166, endPoint x: 834, endPoint y: 166, distance: 87.7
click at [834, 166] on div ".deletable-edge-delete-btn { width: 20px; height: 20px; border: 0px solid #ffff…" at bounding box center [798, 445] width 702 height 682
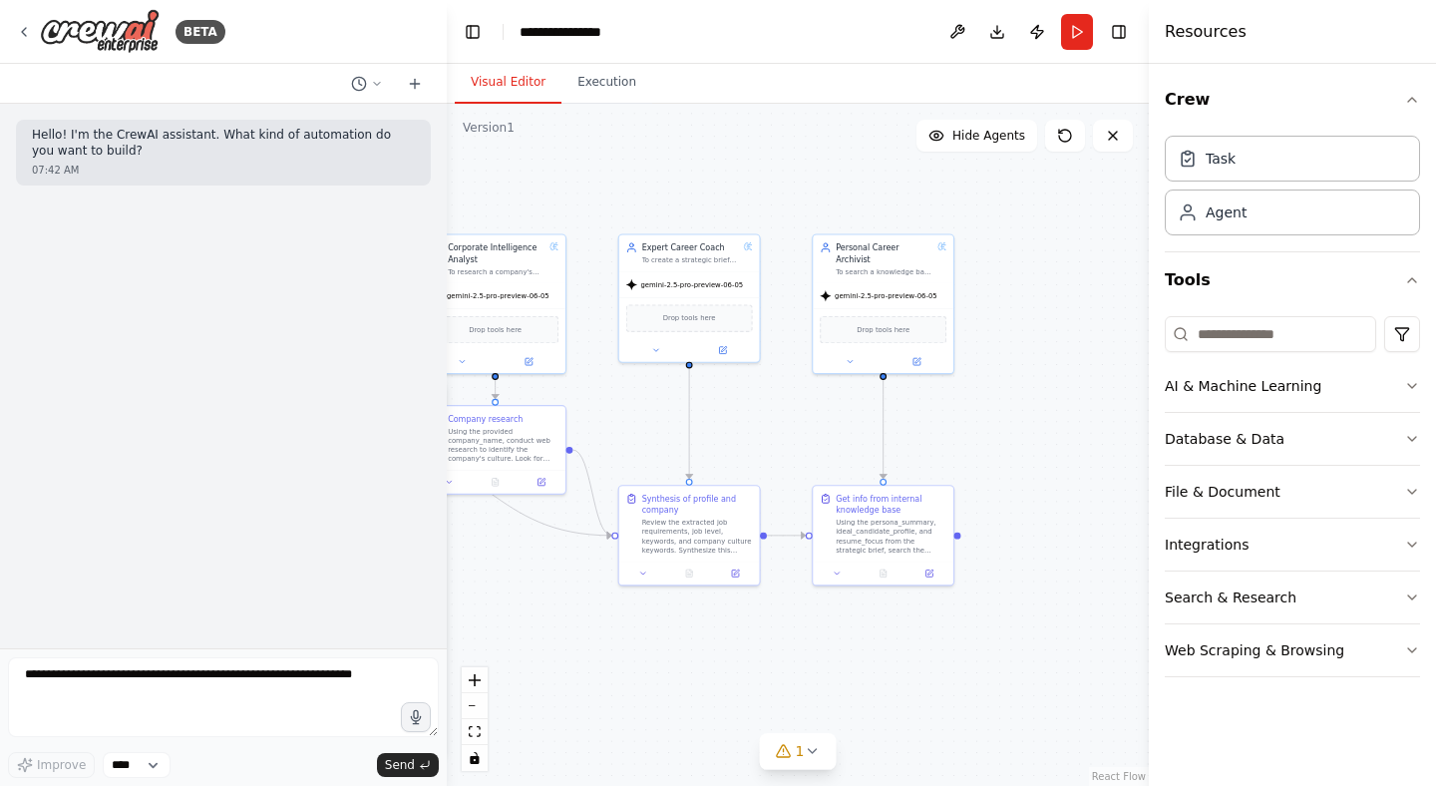
drag, startPoint x: 736, startPoint y: 189, endPoint x: 504, endPoint y: 183, distance: 231.4
click at [504, 183] on div ".deletable-edge-delete-btn { width: 20px; height: 20px; border: 0px solid #ffff…" at bounding box center [798, 445] width 702 height 682
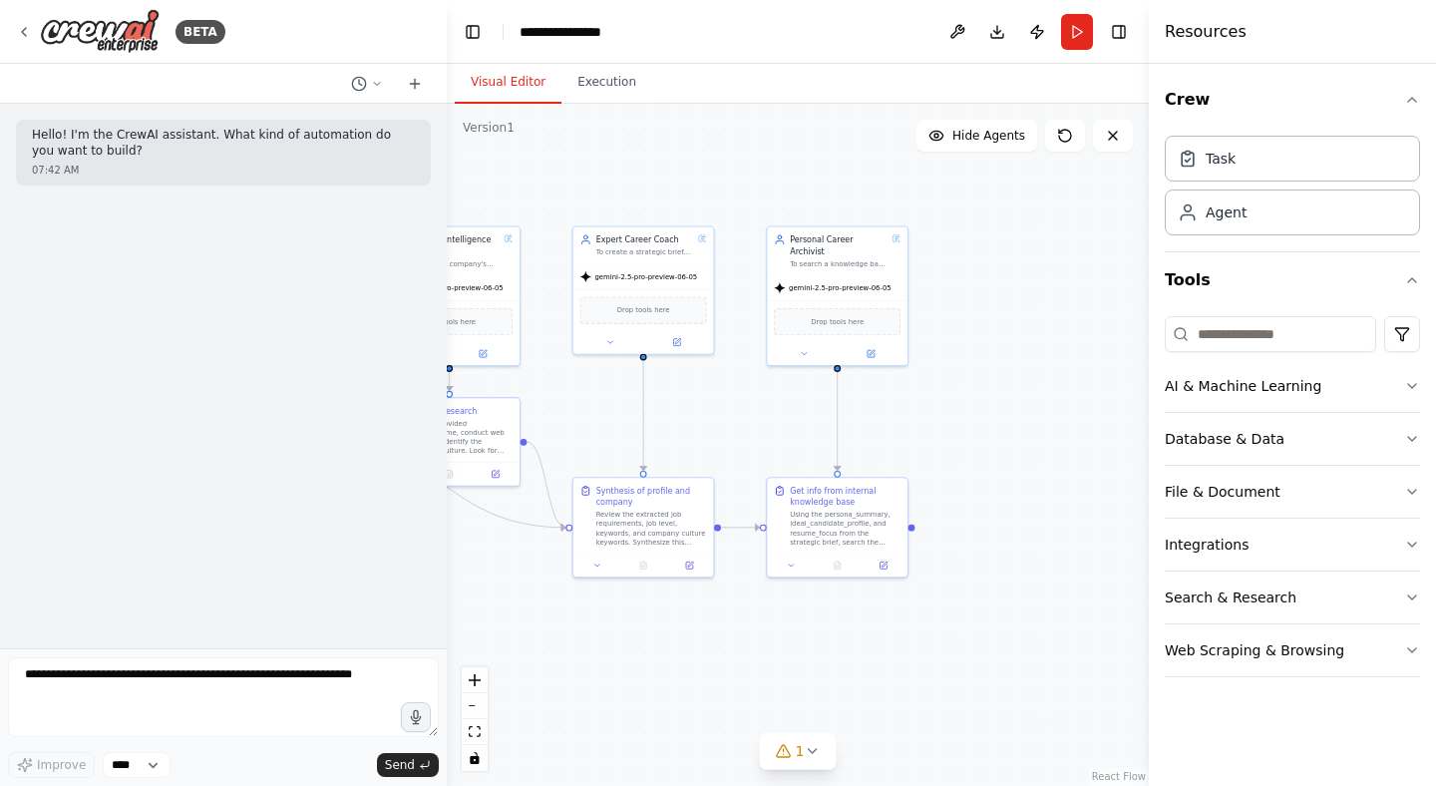
drag, startPoint x: 1003, startPoint y: 346, endPoint x: 956, endPoint y: 338, distance: 47.5
click at [956, 338] on div ".deletable-edge-delete-btn { width: 20px; height: 20px; border: 0px solid #ffff…" at bounding box center [798, 445] width 702 height 682
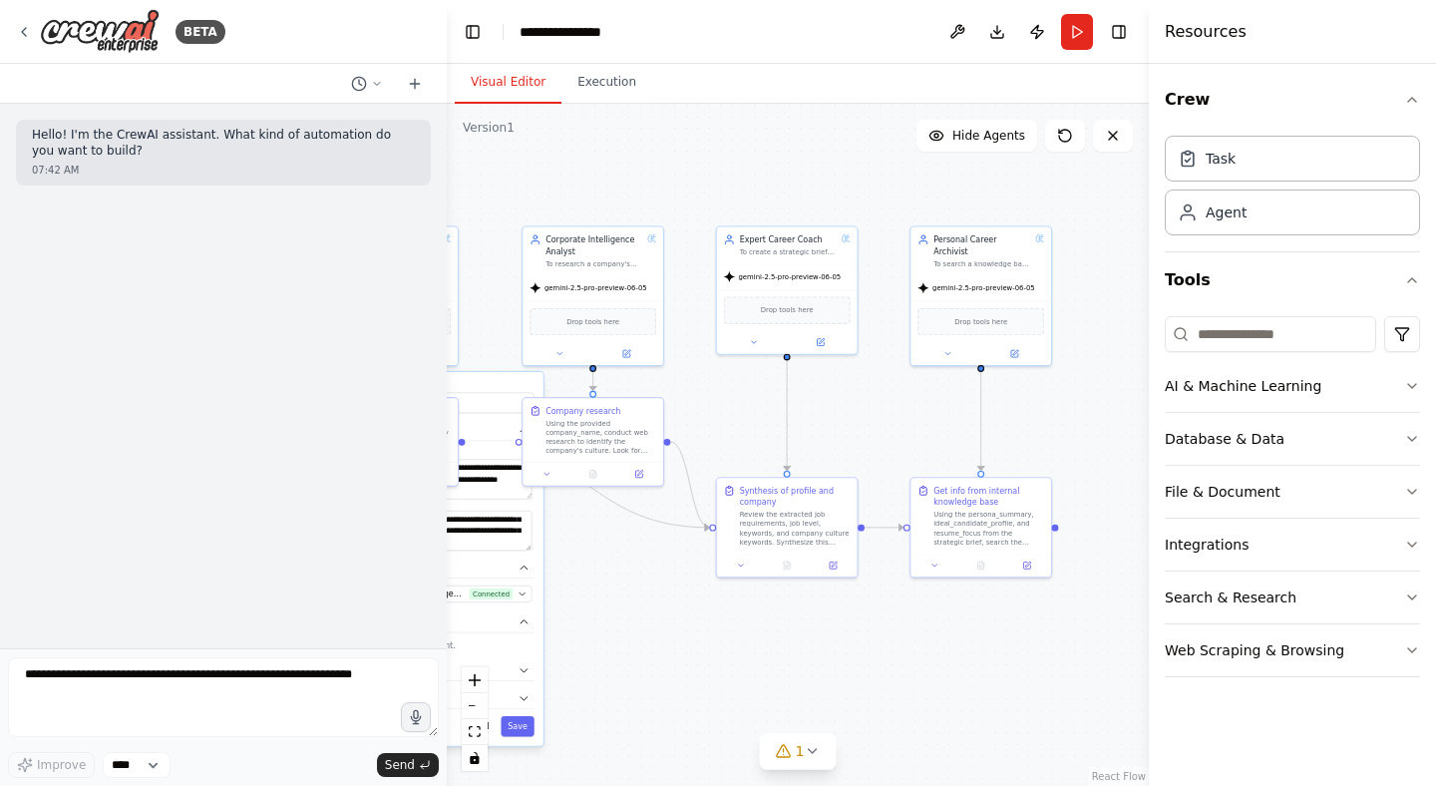
drag, startPoint x: 930, startPoint y: 412, endPoint x: 1073, endPoint y: 412, distance: 142.6
click at [1073, 412] on div ".deletable-edge-delete-btn { width: 20px; height: 20px; border: 0px solid #ffff…" at bounding box center [798, 445] width 702 height 682
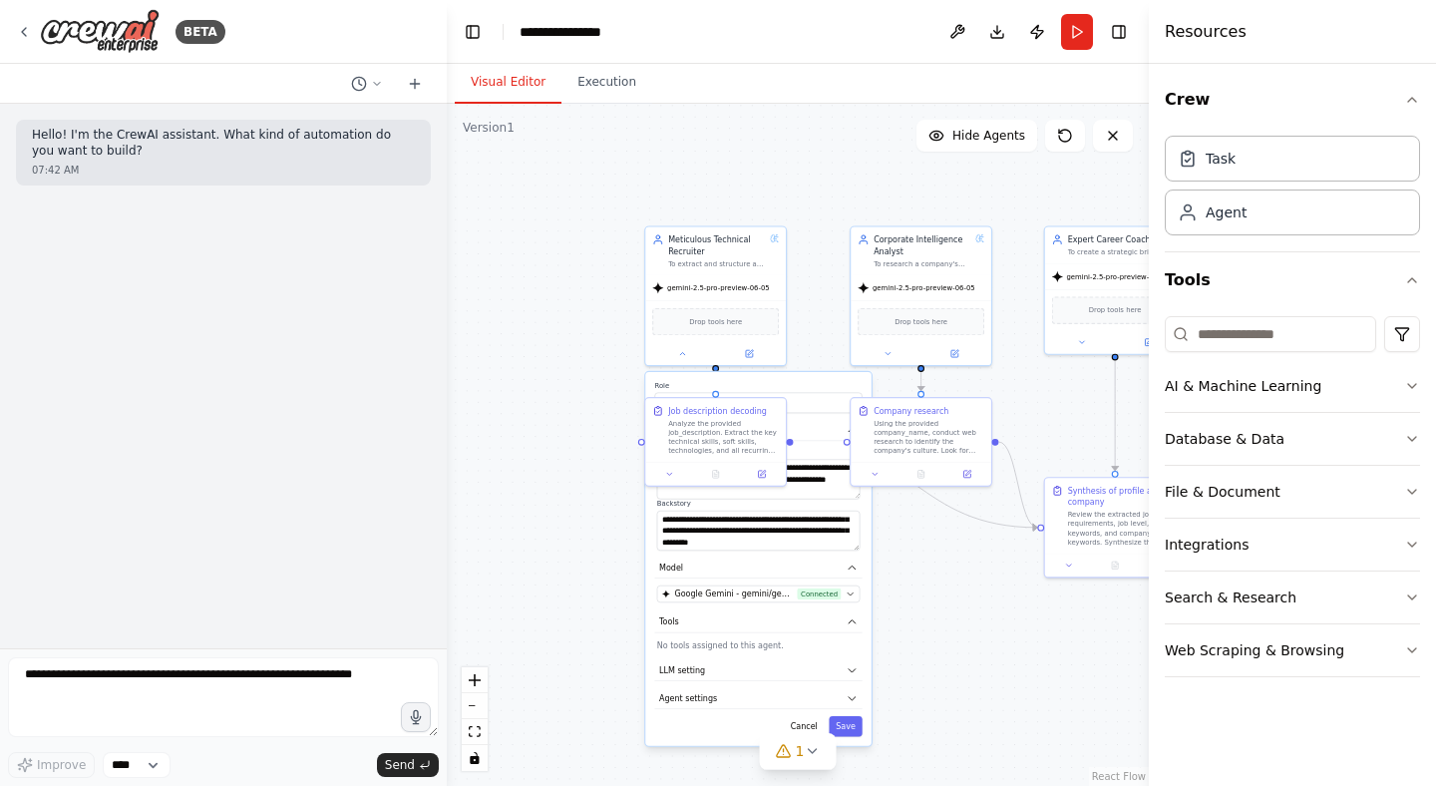
drag, startPoint x: 637, startPoint y: 628, endPoint x: 967, endPoint y: 628, distance: 330.0
click at [967, 628] on div ".deletable-edge-delete-btn { width: 20px; height: 20px; border: 0px solid #ffff…" at bounding box center [798, 445] width 702 height 682
click at [850, 731] on button "Save" at bounding box center [844, 726] width 33 height 21
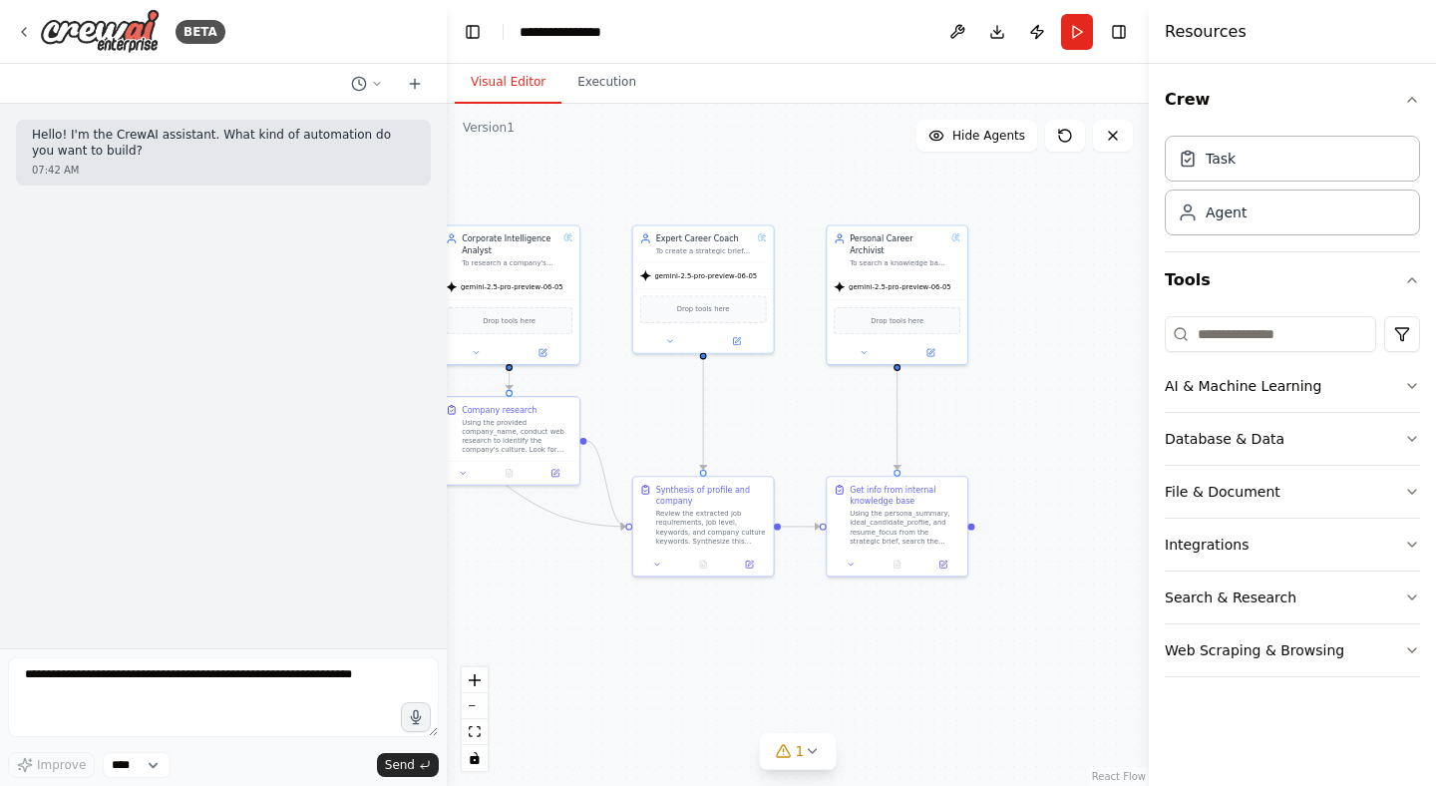
drag, startPoint x: 935, startPoint y: 672, endPoint x: 498, endPoint y: 664, distance: 436.7
click at [498, 664] on div ".deletable-edge-delete-btn { width: 20px; height: 20px; border: 0px solid #ffff…" at bounding box center [798, 445] width 702 height 682
